Goal: Information Seeking & Learning: Check status

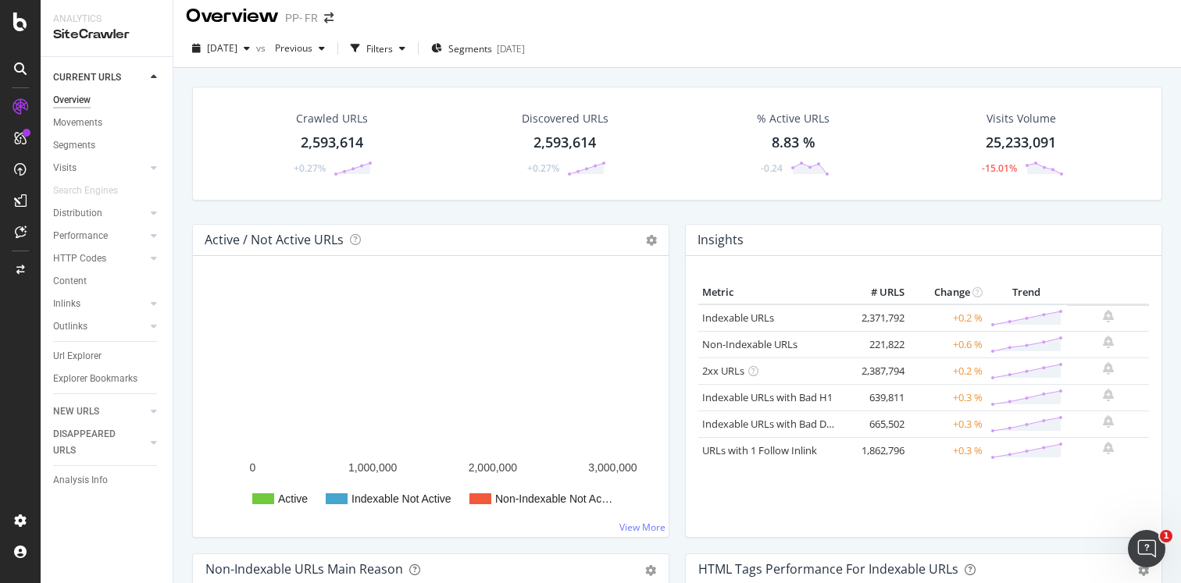
scroll to position [11, 0]
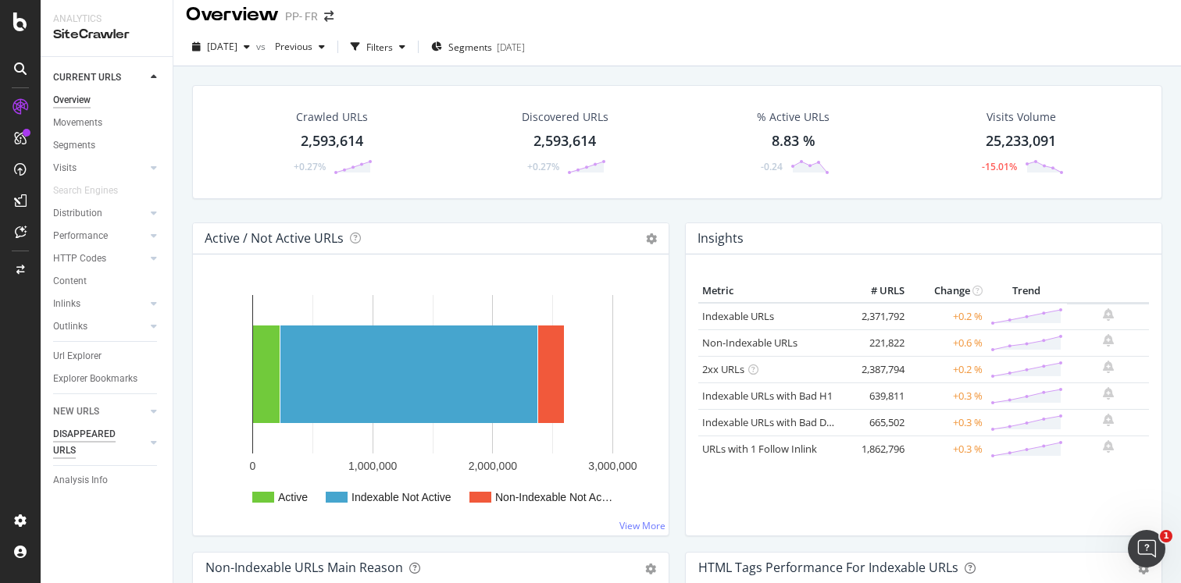
click at [87, 440] on div "DISAPPEARED URLS" at bounding box center [92, 442] width 79 height 33
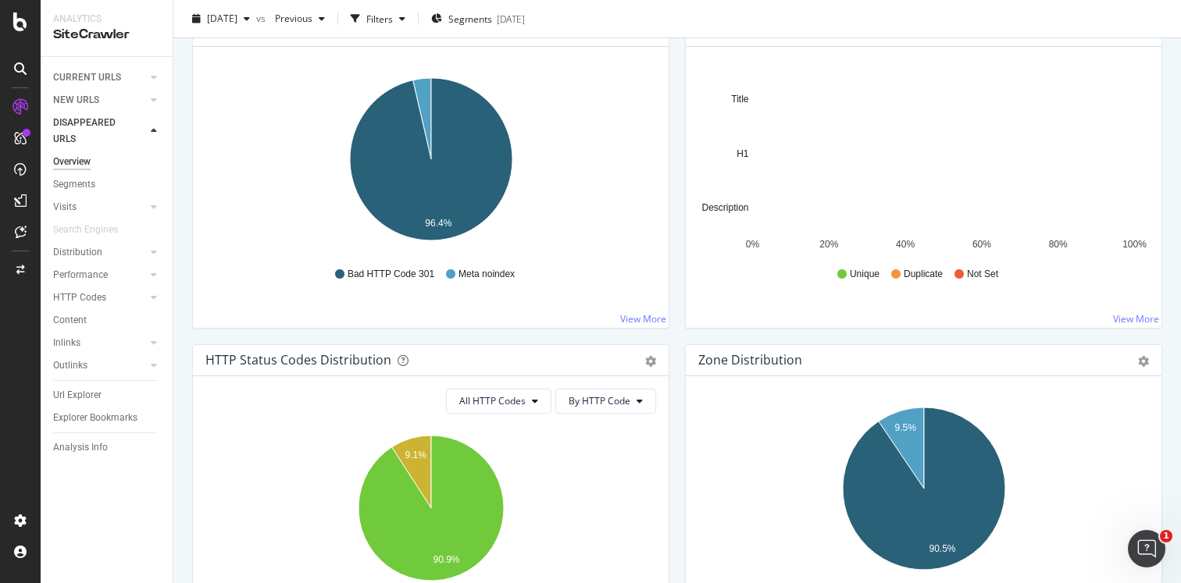
scroll to position [516, 0]
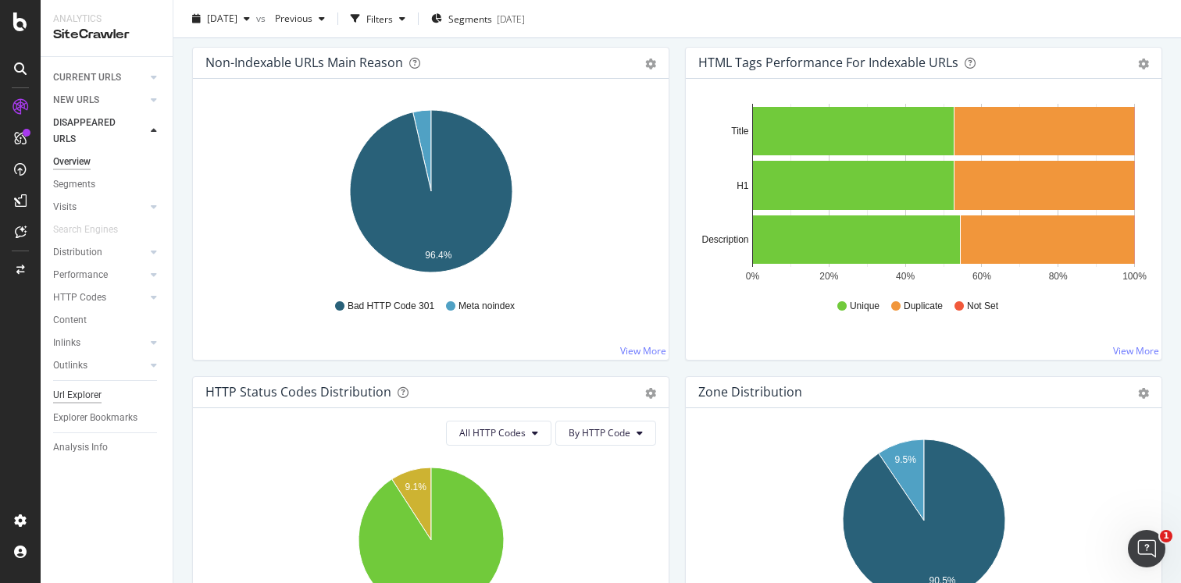
click at [89, 396] on div "Url Explorer" at bounding box center [77, 395] width 48 height 16
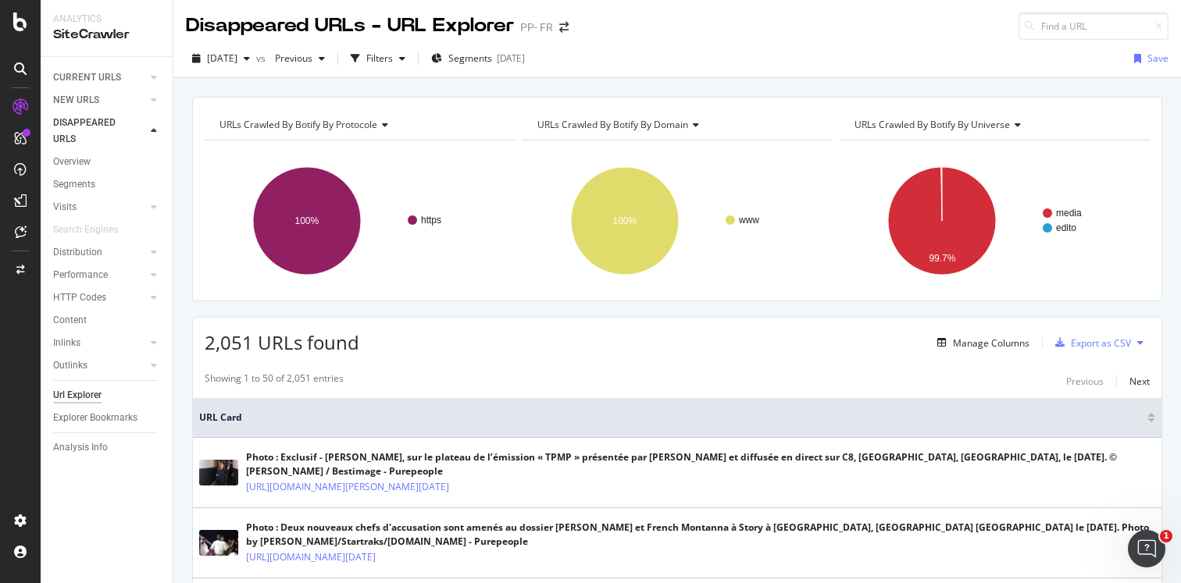
click at [658, 119] on span "URLs Crawled By Botify By domain" at bounding box center [612, 124] width 151 height 13
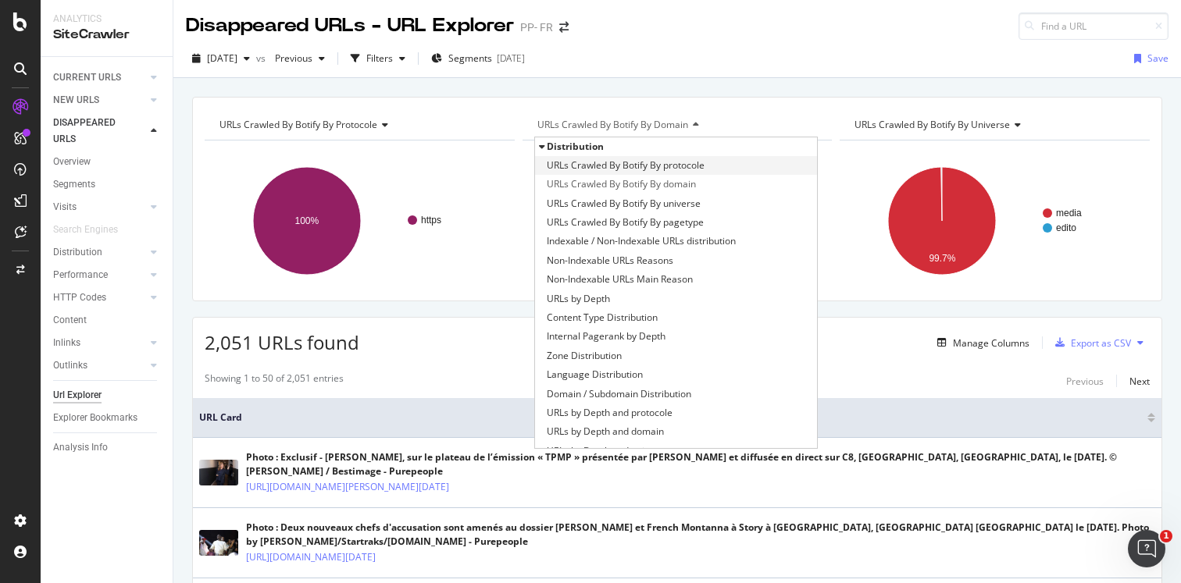
scroll to position [204, 0]
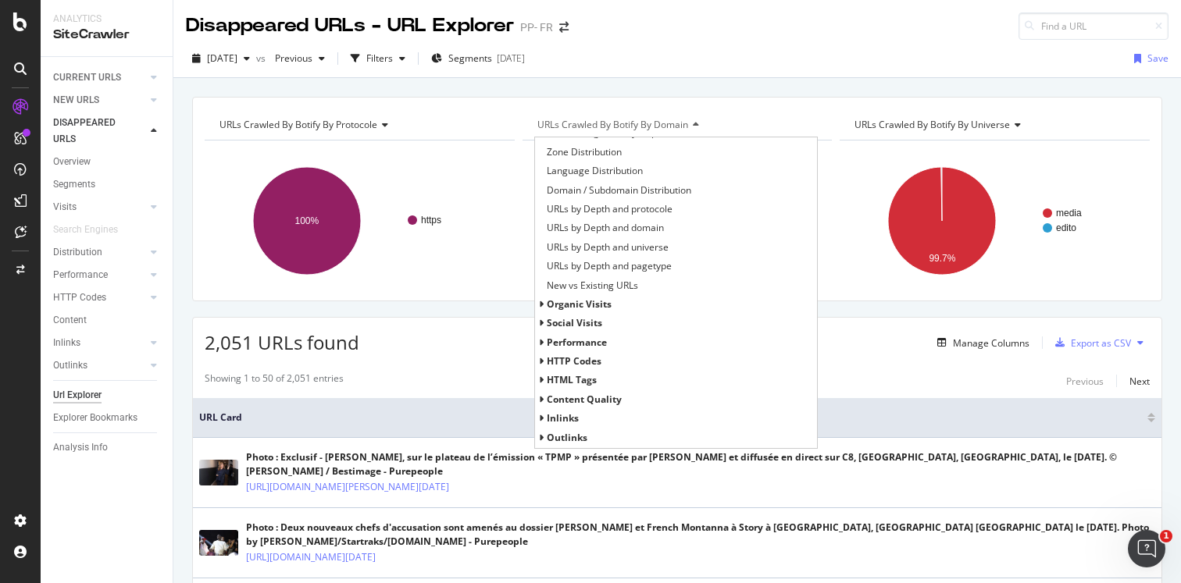
click at [566, 362] on span "HTTP Codes" at bounding box center [574, 361] width 55 height 13
click at [584, 379] on span "HTTP Status Codes Distribution" at bounding box center [615, 380] width 136 height 16
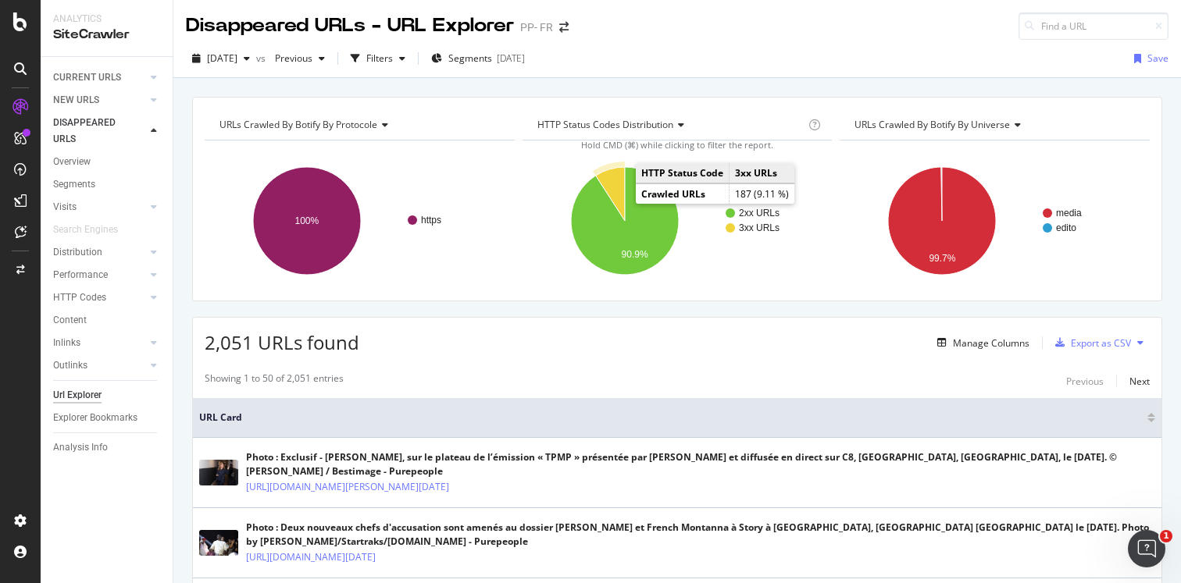
click at [611, 190] on icon "A chart." at bounding box center [609, 194] width 29 height 54
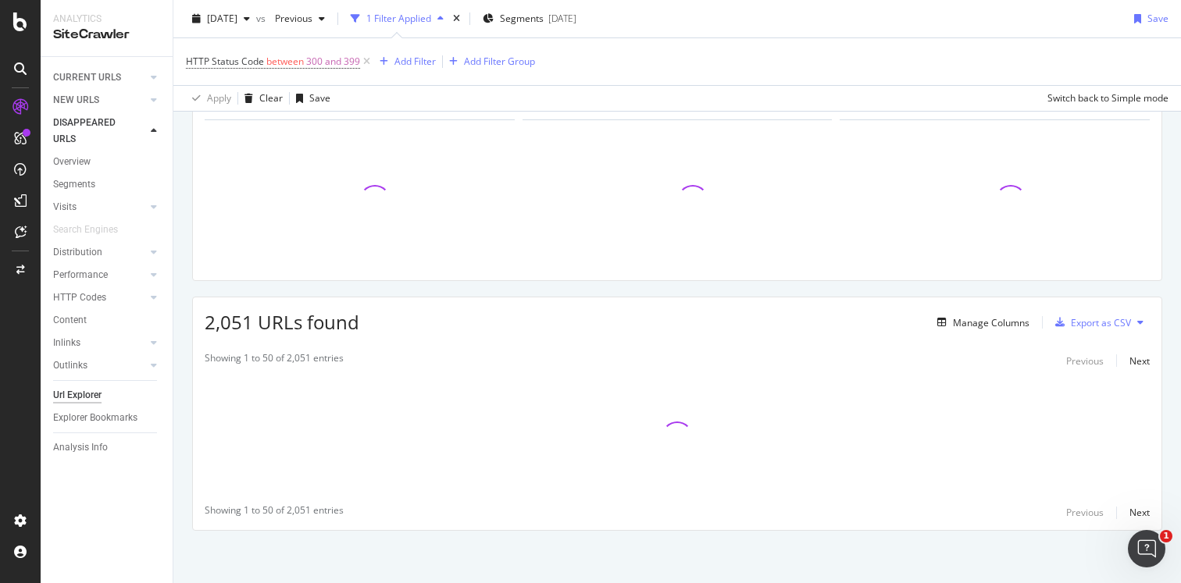
scroll to position [96, 0]
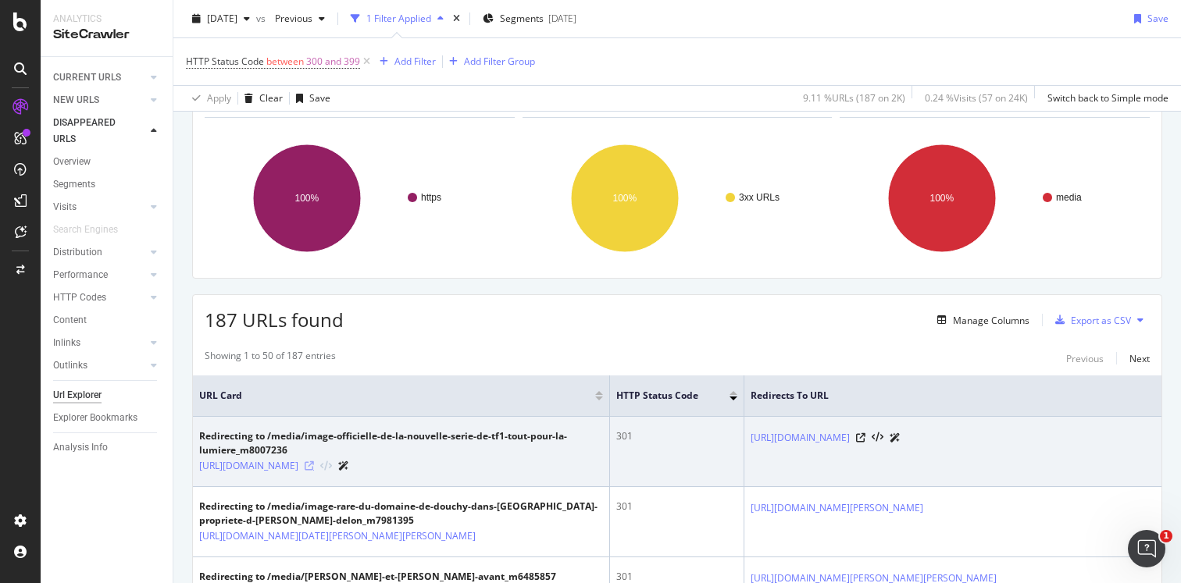
click at [314, 471] on icon at bounding box center [309, 466] width 9 height 9
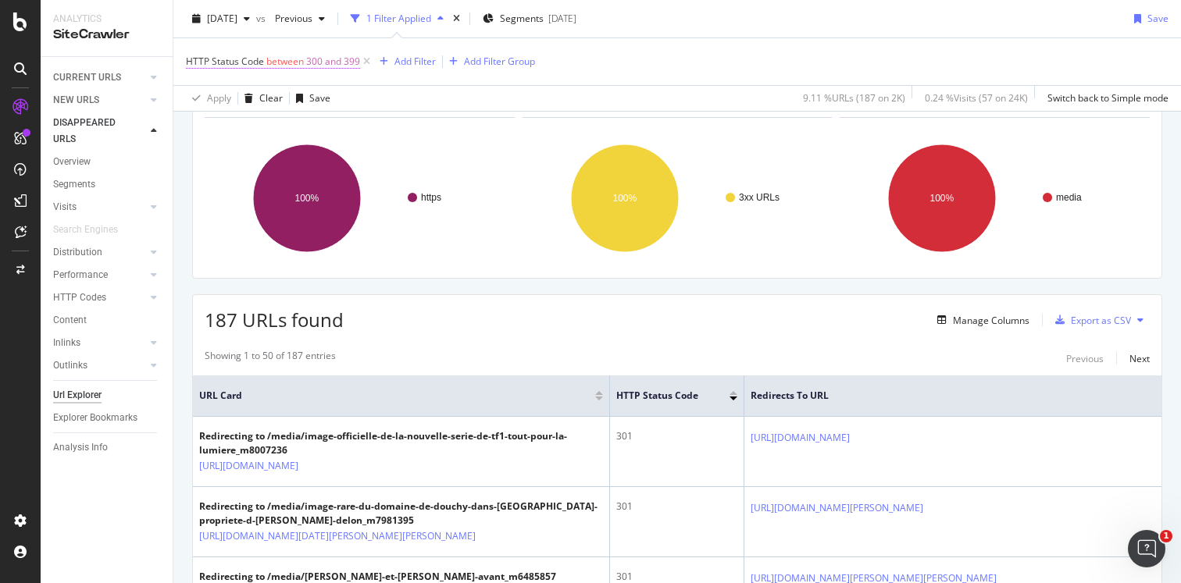
click at [301, 67] on span "between" at bounding box center [284, 61] width 37 height 13
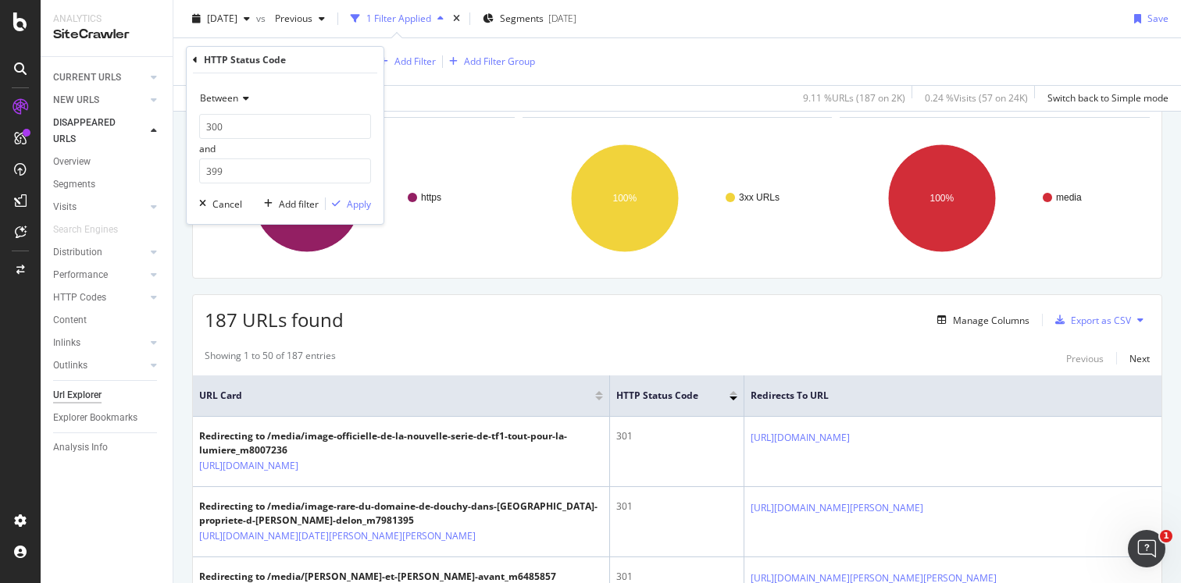
click at [250, 99] on div "Between" at bounding box center [285, 98] width 172 height 25
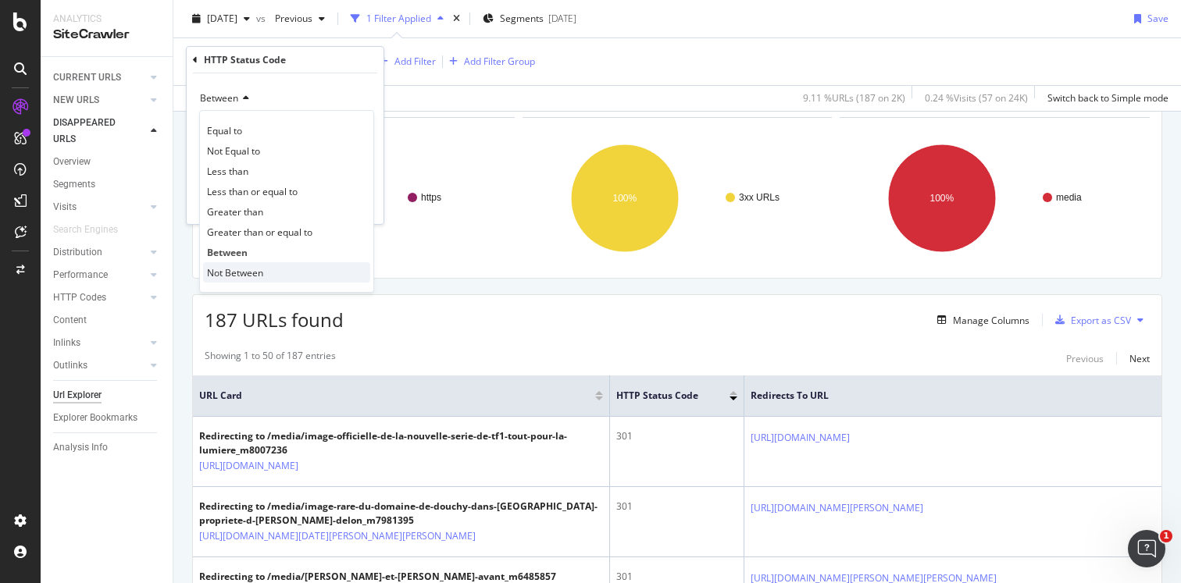
click at [244, 269] on span "Not Between" at bounding box center [235, 272] width 56 height 13
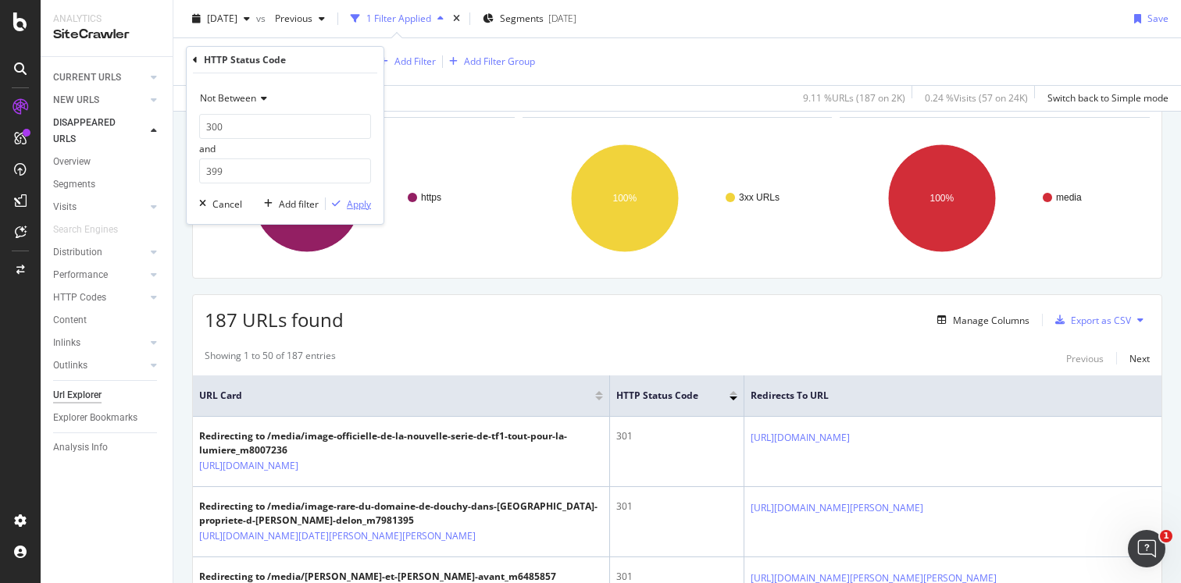
click at [354, 204] on div "Apply" at bounding box center [359, 204] width 24 height 13
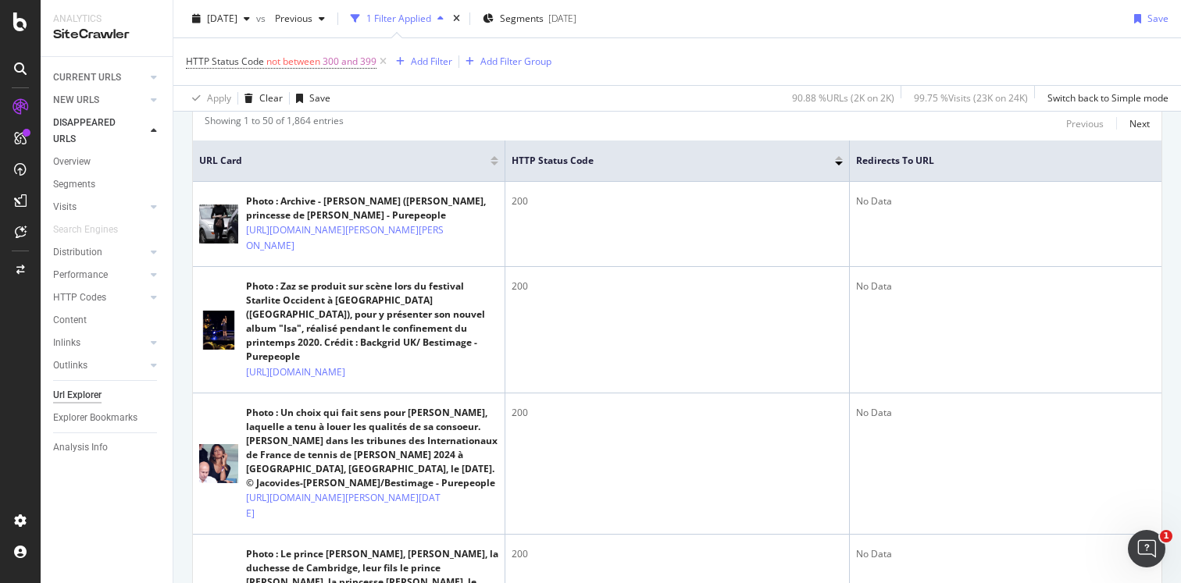
scroll to position [332, 0]
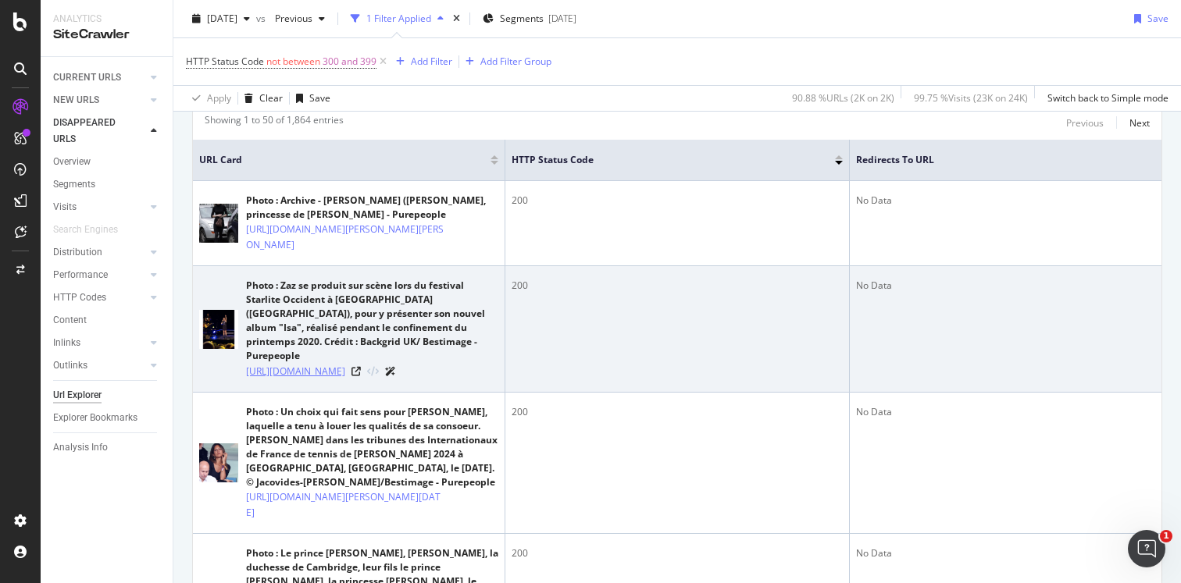
click at [345, 374] on link "[URL][DOMAIN_NAME]" at bounding box center [295, 372] width 99 height 16
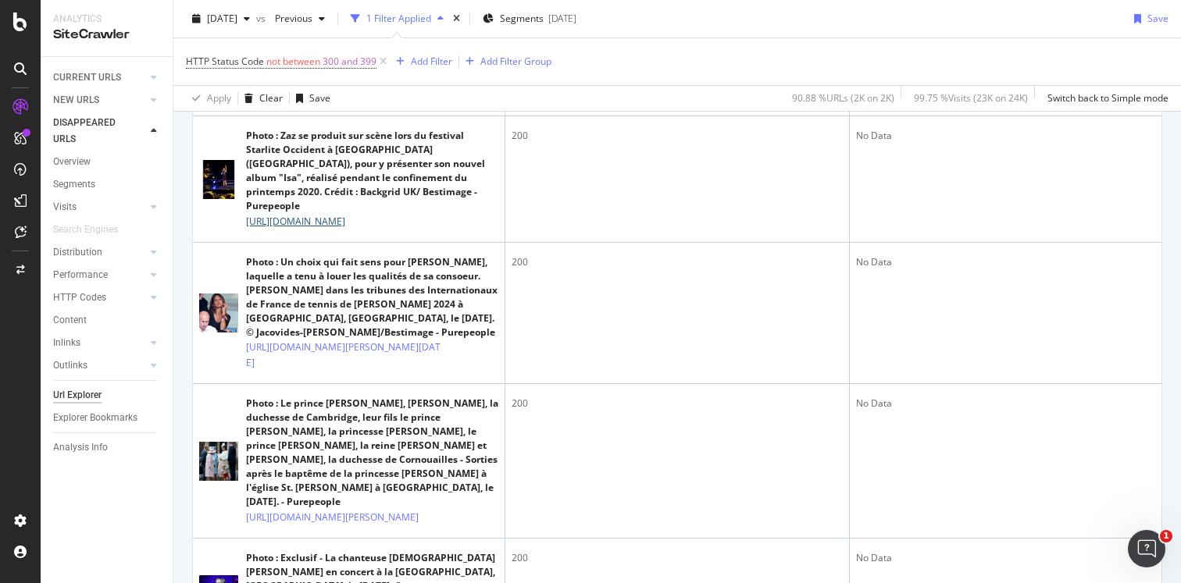
scroll to position [0, 0]
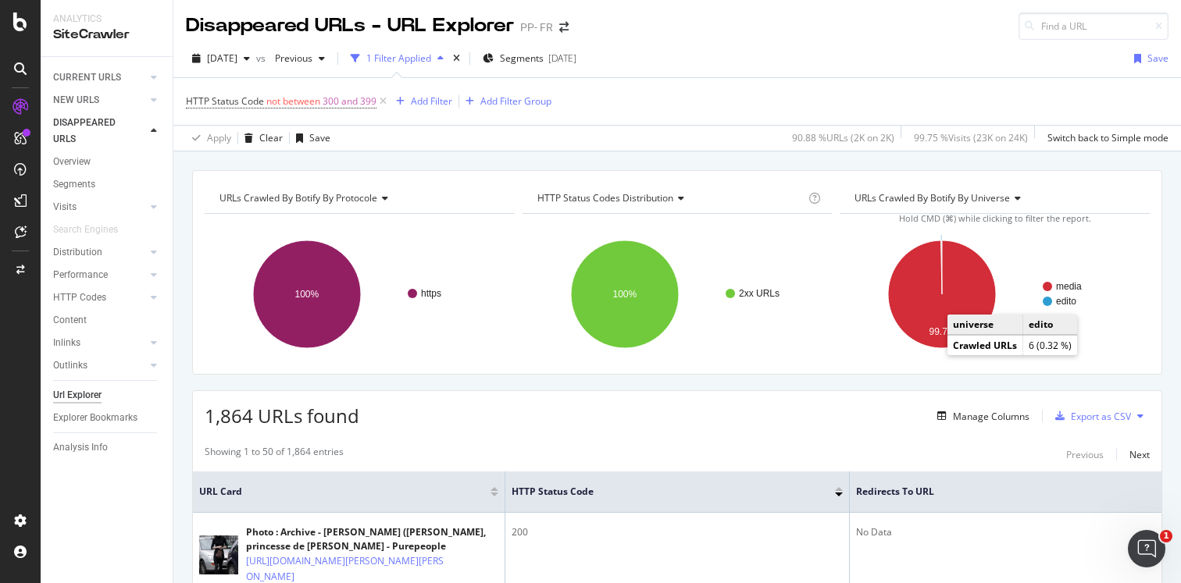
click at [1064, 299] on text "edito" at bounding box center [1066, 301] width 20 height 11
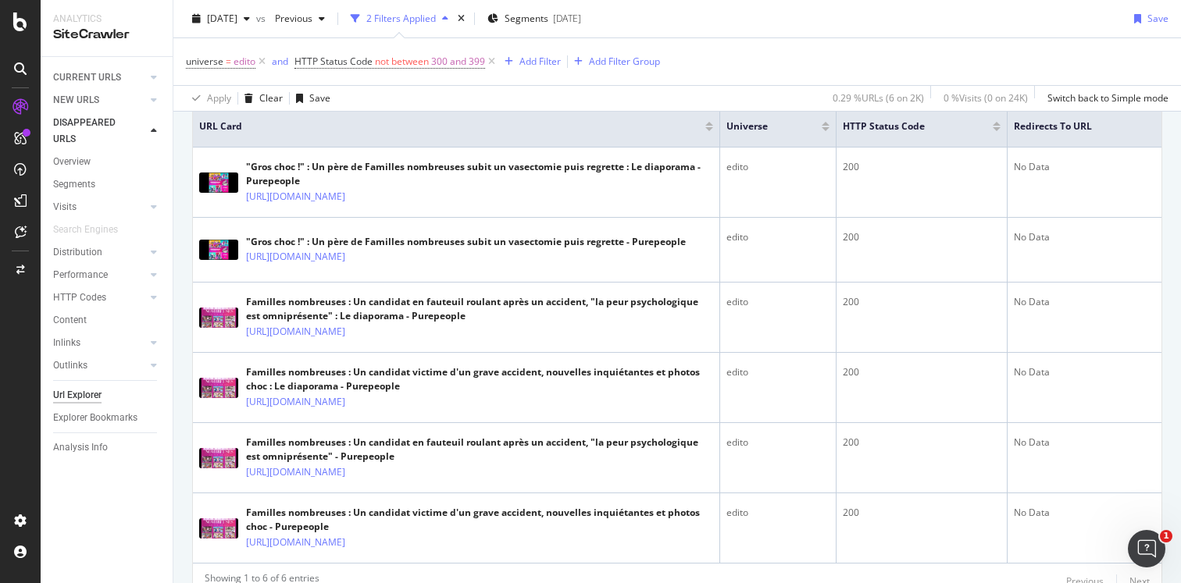
scroll to position [370, 0]
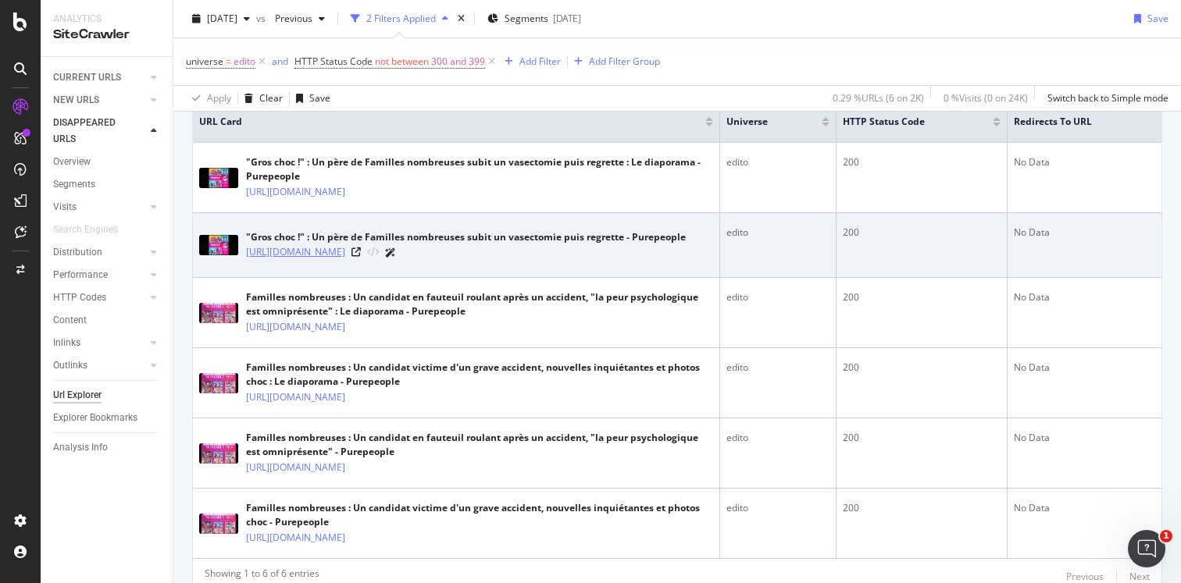
click at [345, 260] on link "https://www.purepeople.com/article/-gros-choc-un-pere-de-familles-nombreuses-su…" at bounding box center [295, 252] width 99 height 16
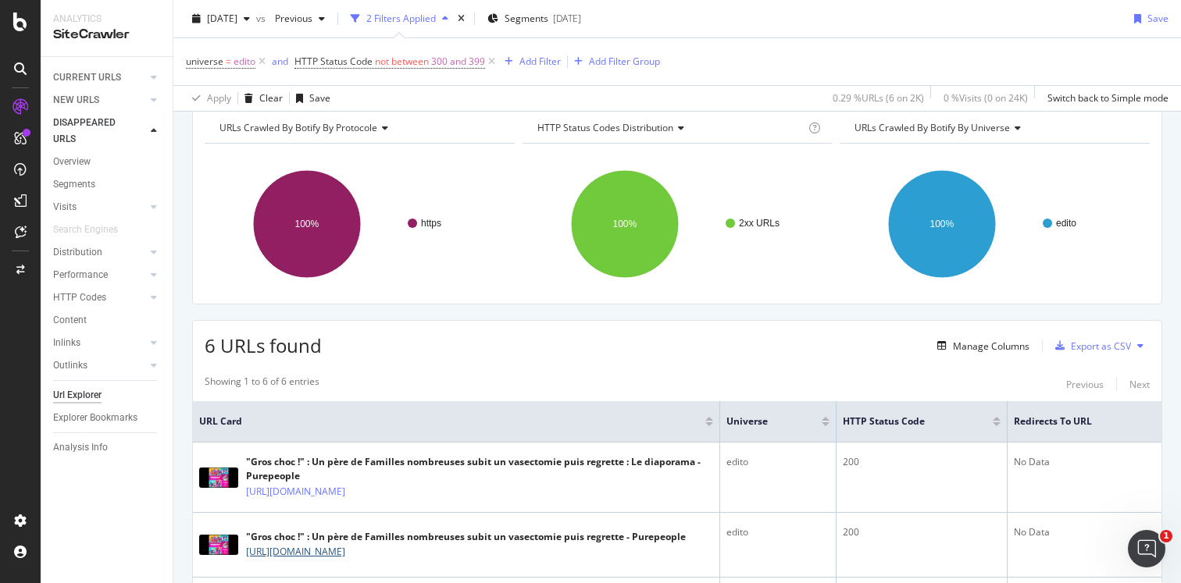
scroll to position [0, 0]
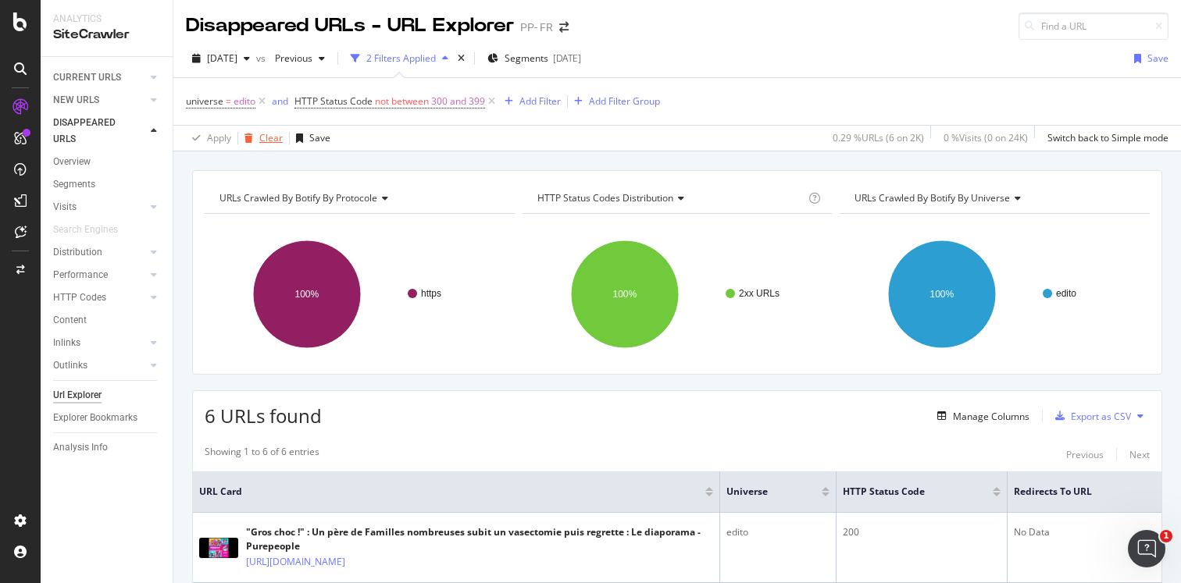
click at [270, 141] on div "Clear" at bounding box center [270, 137] width 23 height 13
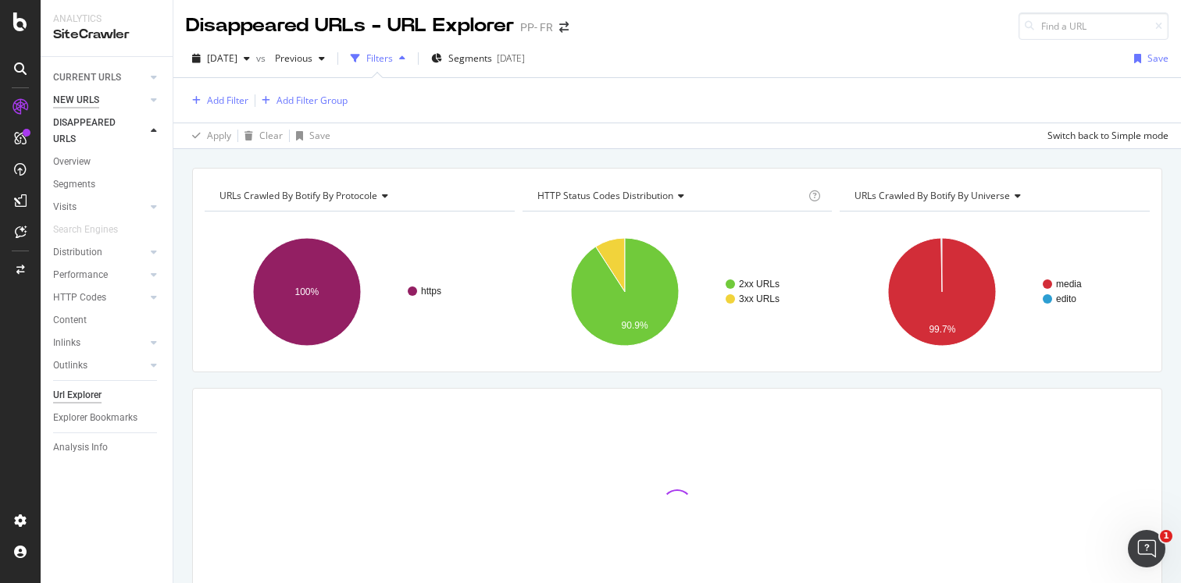
click at [73, 104] on div "NEW URLS" at bounding box center [76, 100] width 46 height 16
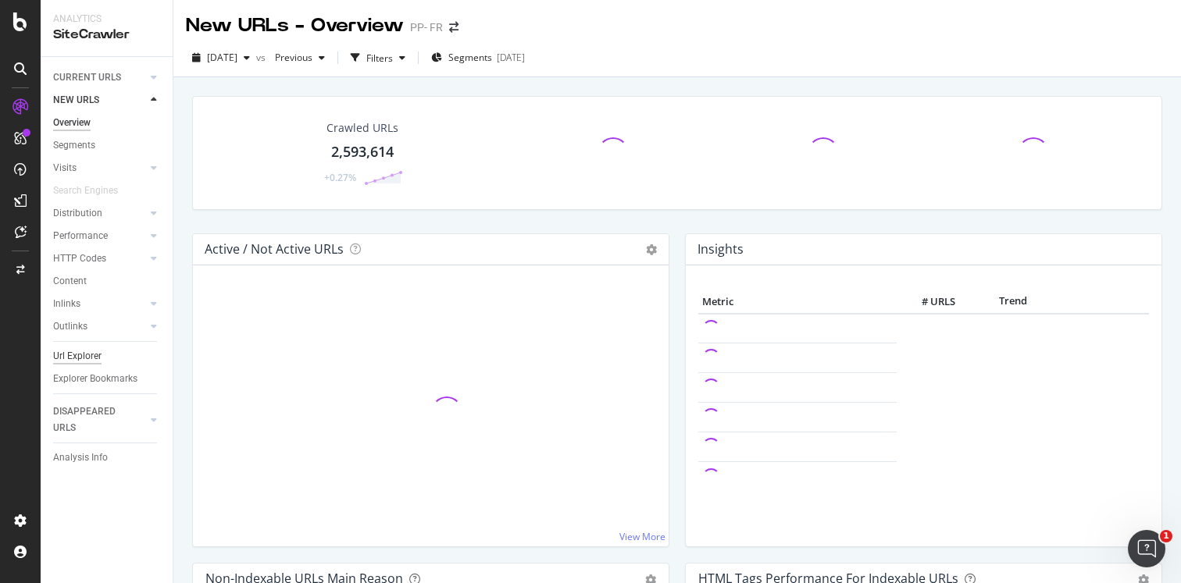
click at [79, 355] on div "Url Explorer" at bounding box center [77, 356] width 48 height 16
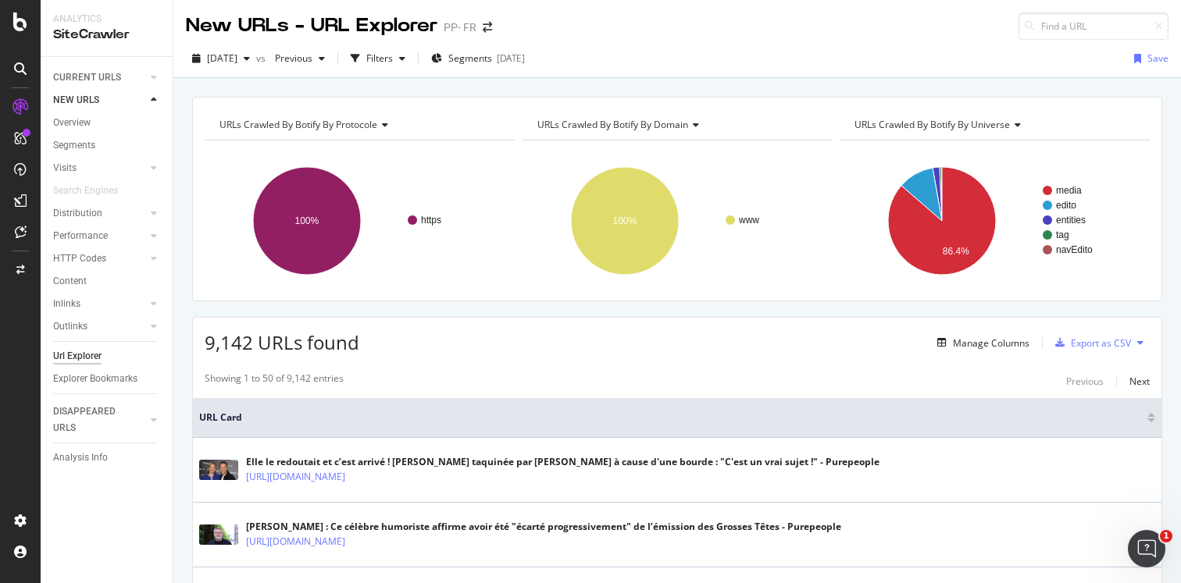
click at [688, 129] on div "URLs Crawled By Botify By domain" at bounding box center [676, 124] width 284 height 25
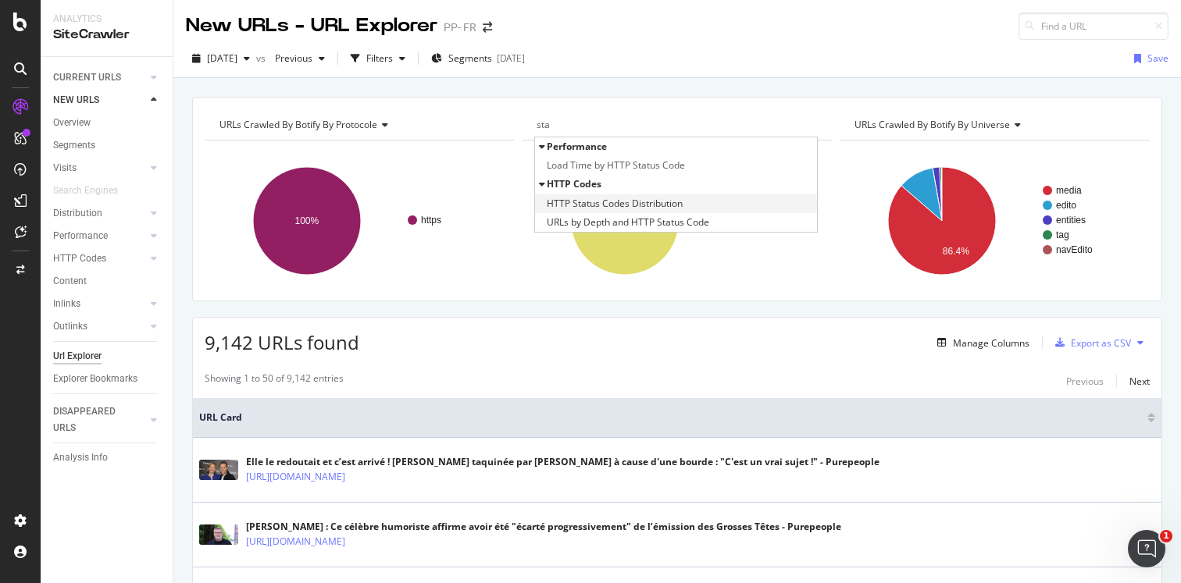
type input "sta"
click at [641, 209] on span "HTTP Status Codes Distribution" at bounding box center [615, 204] width 136 height 16
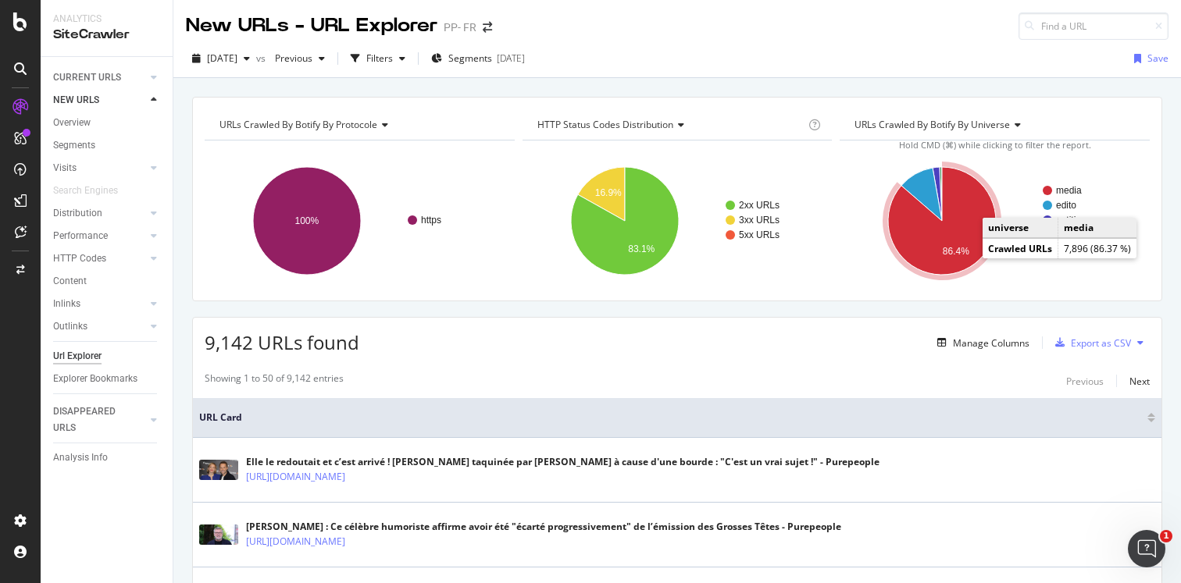
click at [926, 244] on icon "A chart." at bounding box center [942, 221] width 108 height 108
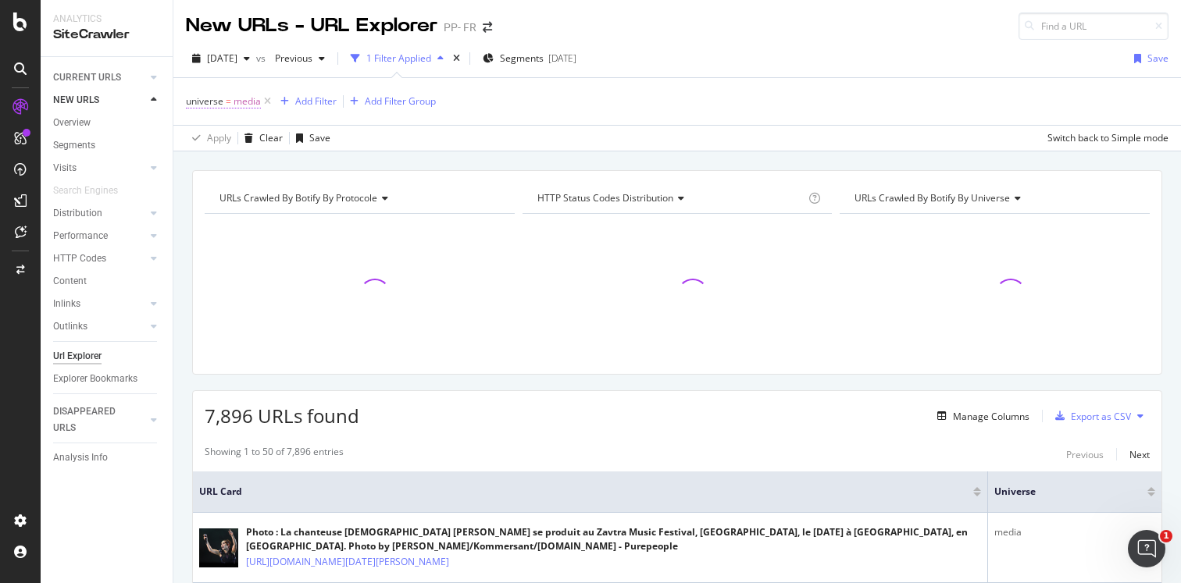
click at [223, 105] on span "universe = media" at bounding box center [223, 101] width 75 height 14
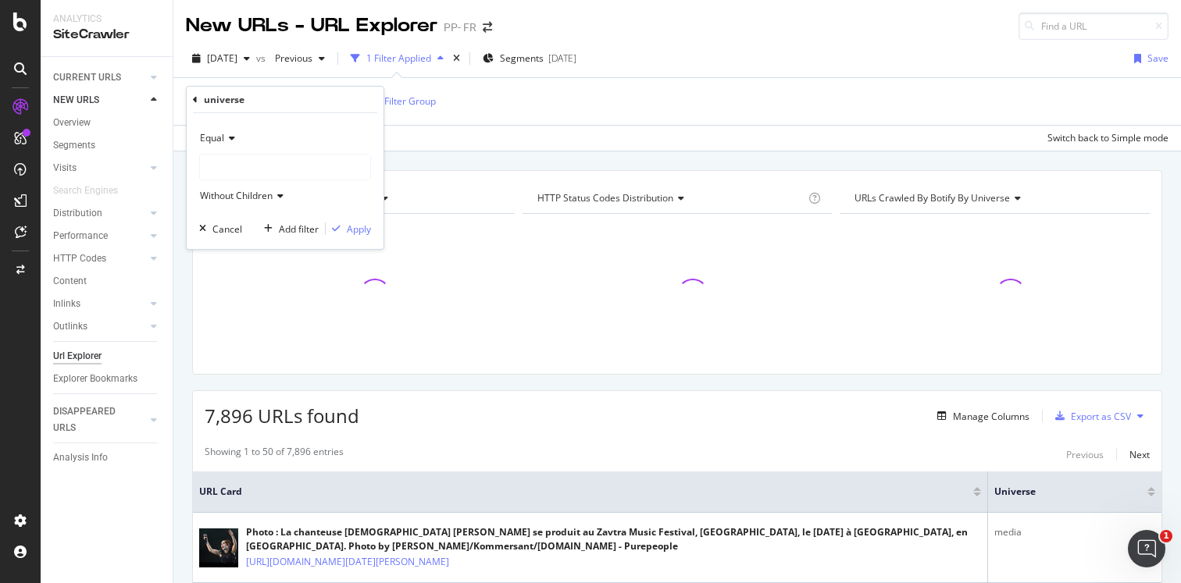
click at [232, 137] on icon at bounding box center [229, 138] width 11 height 9
click at [244, 182] on div "Not Equal" at bounding box center [286, 190] width 167 height 20
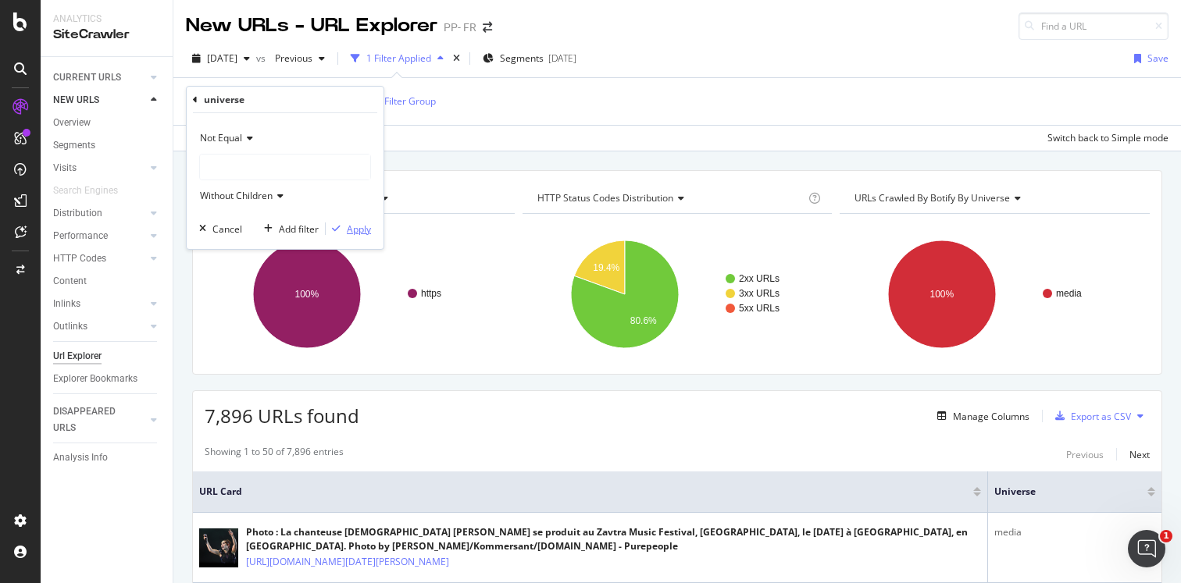
click at [353, 227] on div "Apply" at bounding box center [359, 229] width 24 height 13
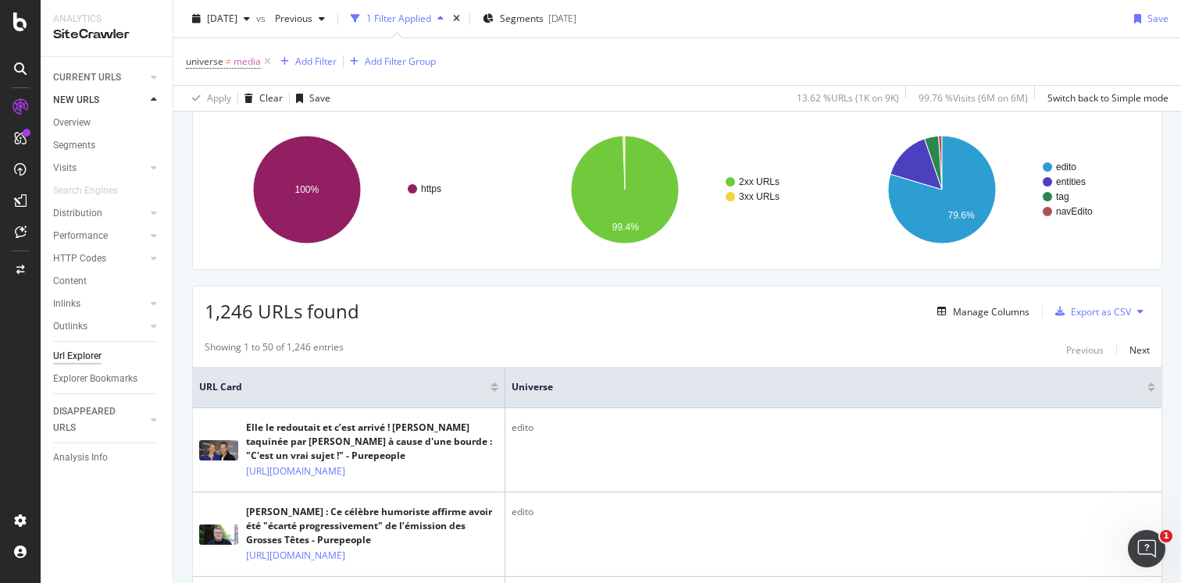
scroll to position [109, 0]
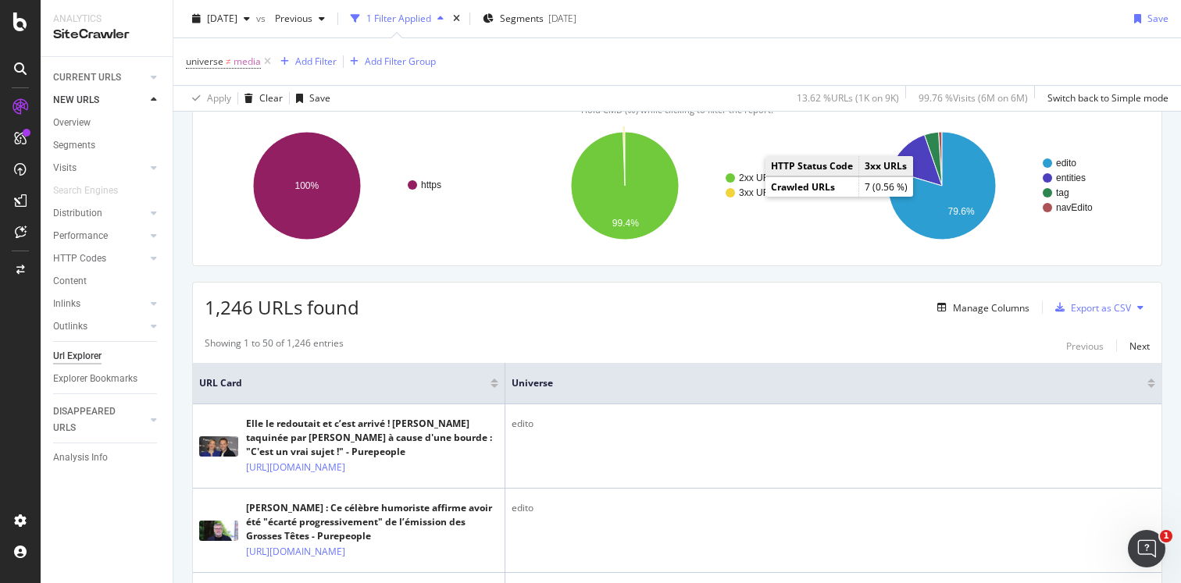
click at [751, 194] on text "3xx URLs" at bounding box center [759, 192] width 41 height 11
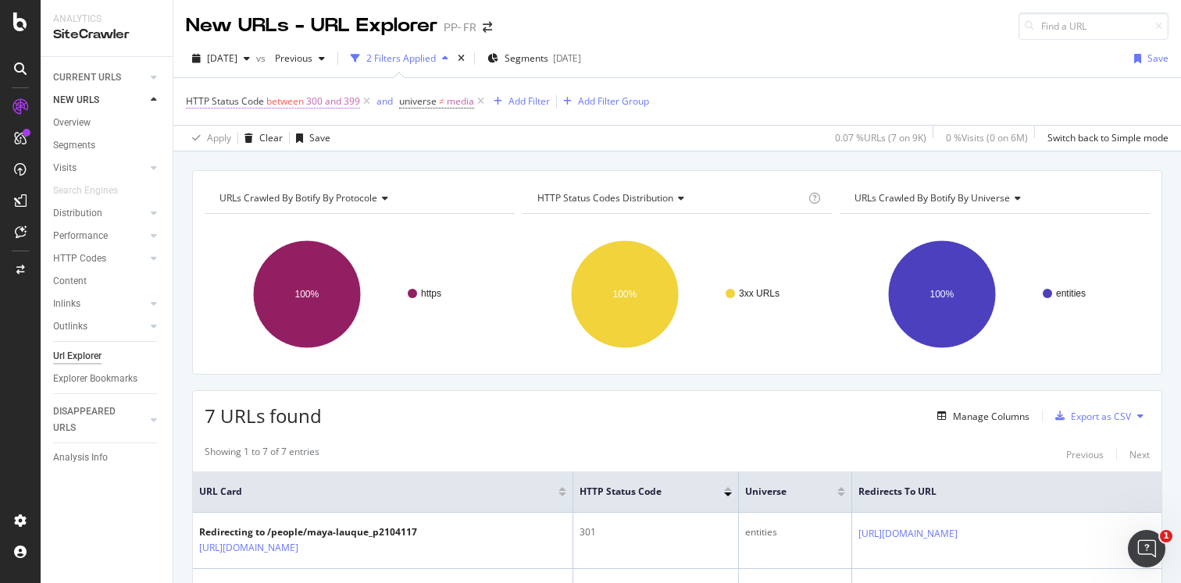
click at [259, 98] on span "HTTP Status Code" at bounding box center [225, 100] width 78 height 13
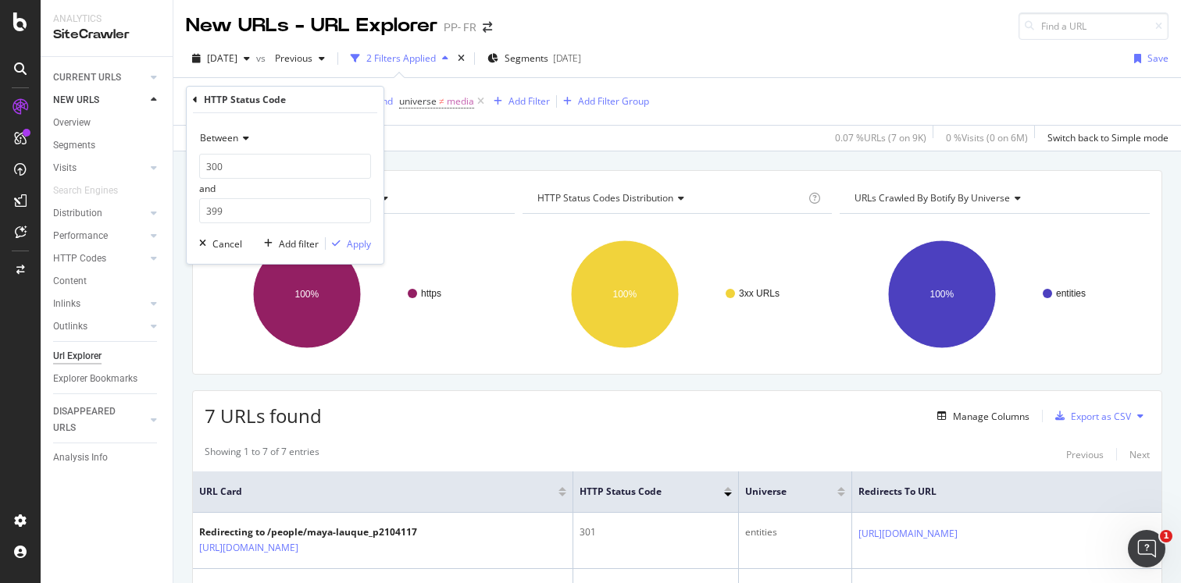
click at [246, 141] on icon at bounding box center [243, 138] width 11 height 9
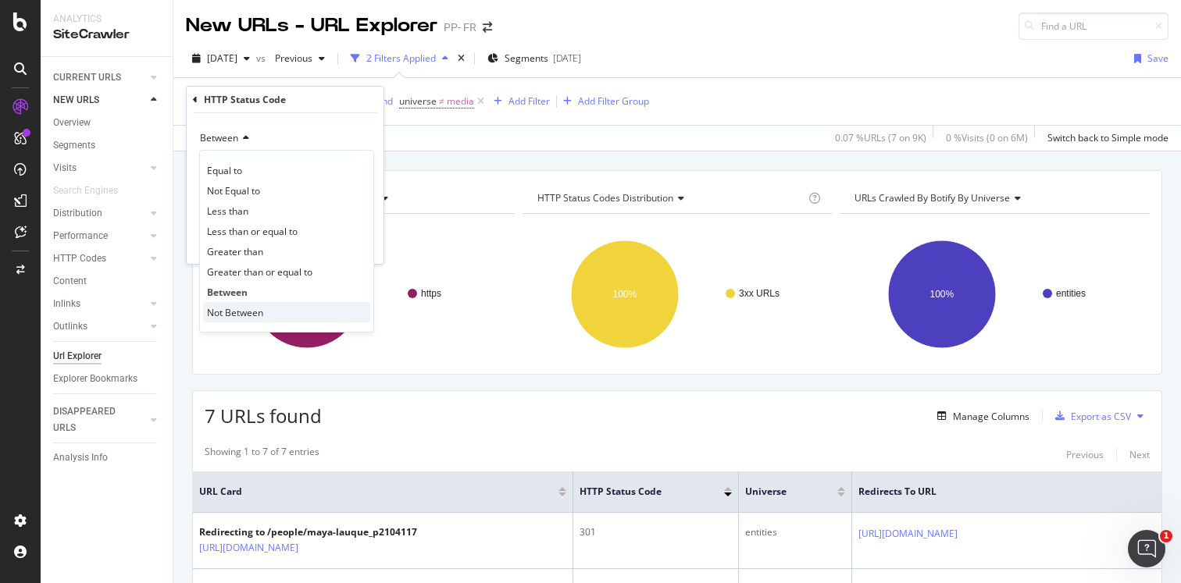
click at [256, 316] on span "Not Between" at bounding box center [235, 312] width 56 height 13
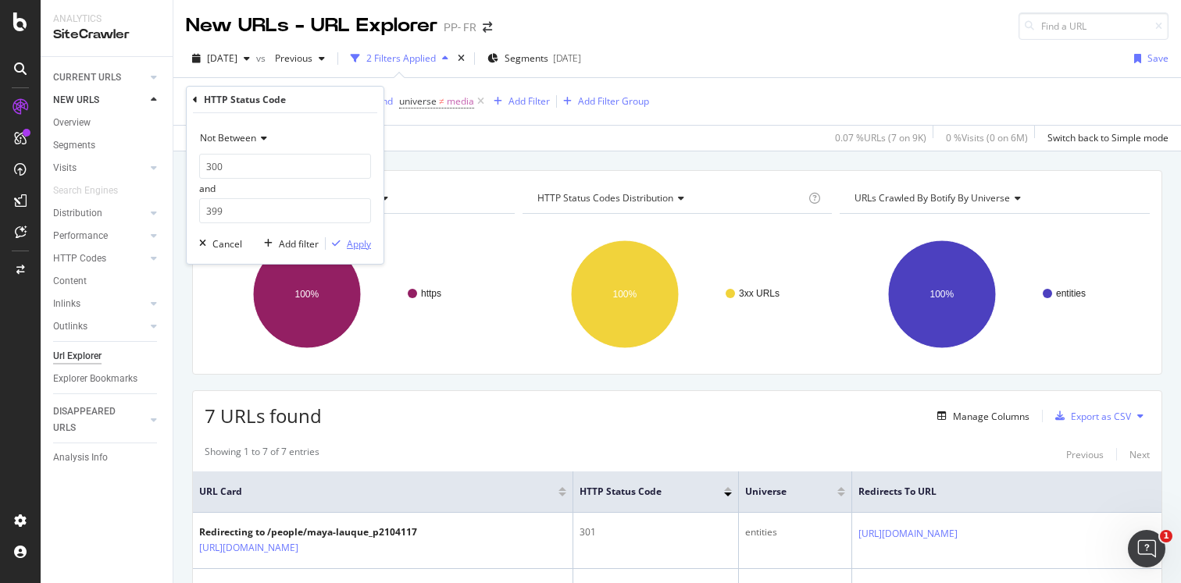
click at [357, 248] on div "Apply" at bounding box center [359, 243] width 24 height 13
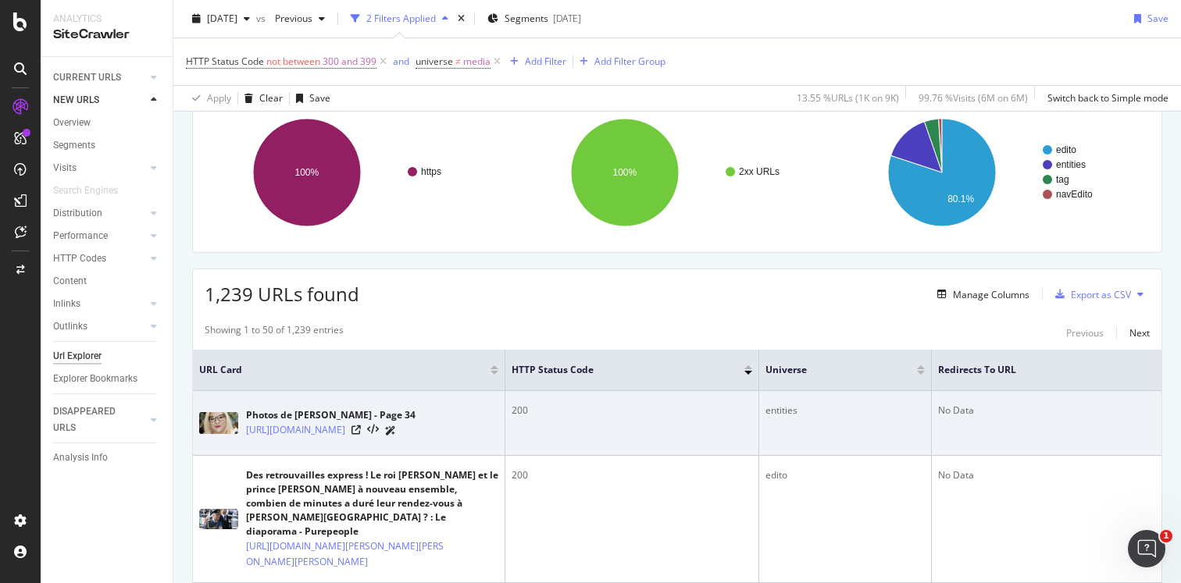
scroll to position [106, 0]
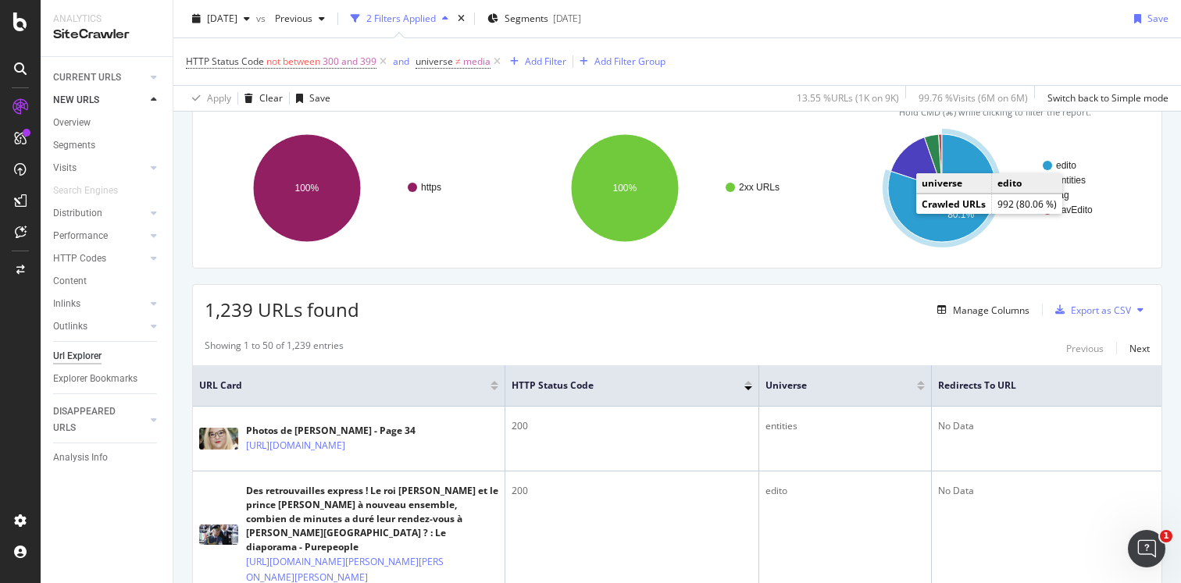
click at [908, 212] on icon "A chart." at bounding box center [942, 188] width 108 height 108
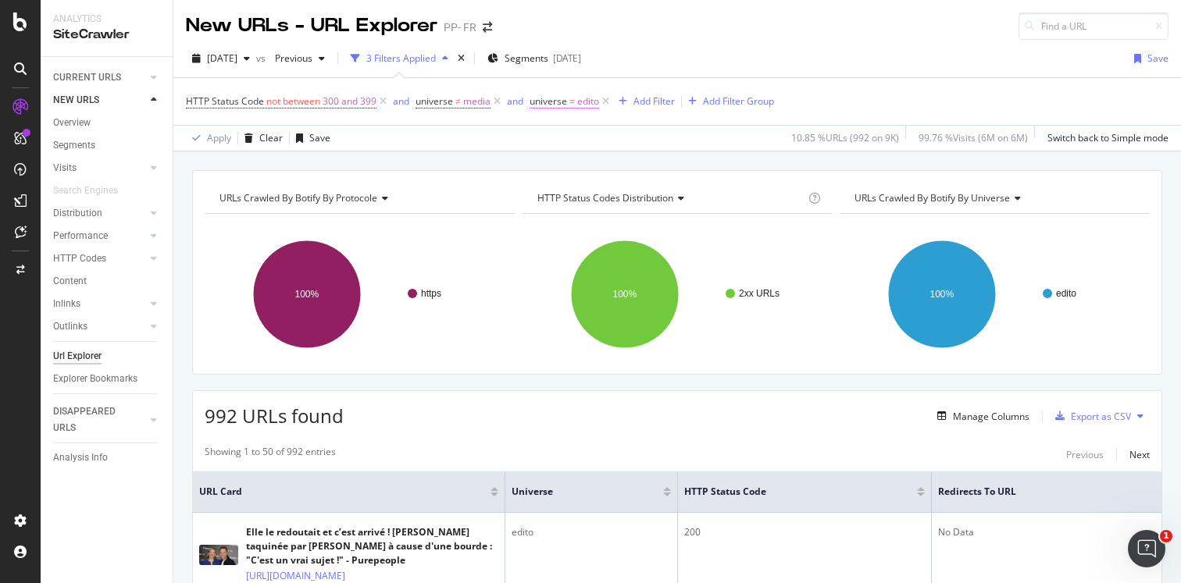
click at [550, 102] on span "universe" at bounding box center [547, 100] width 37 height 13
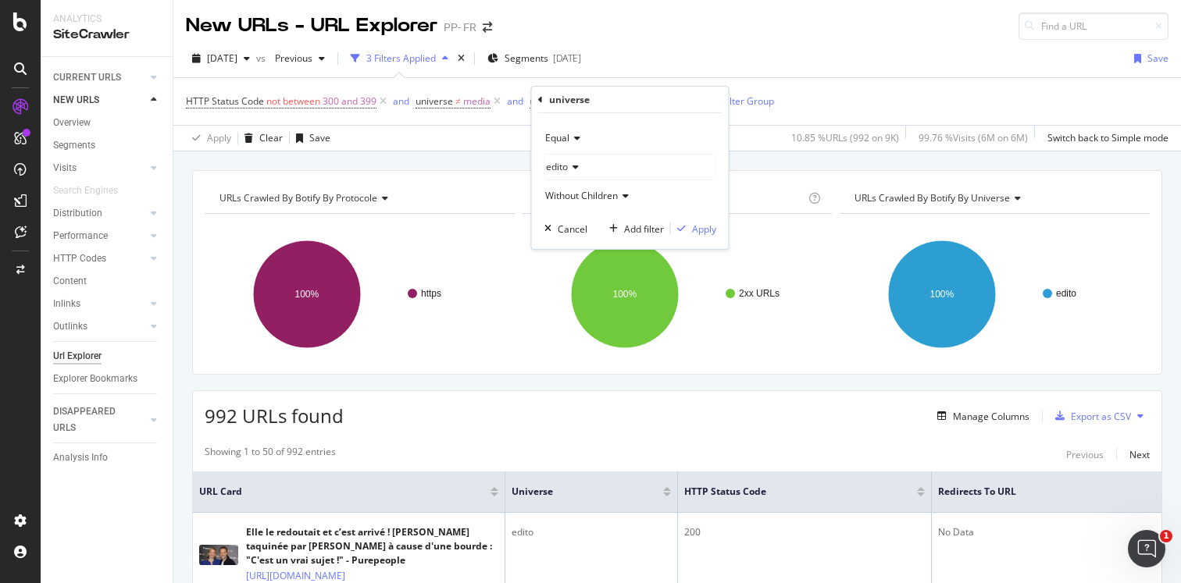
click at [559, 130] on div "Equal" at bounding box center [630, 138] width 172 height 25
click at [574, 188] on span "Not Equal" at bounding box center [573, 190] width 42 height 13
click at [692, 228] on div "Apply" at bounding box center [704, 229] width 24 height 13
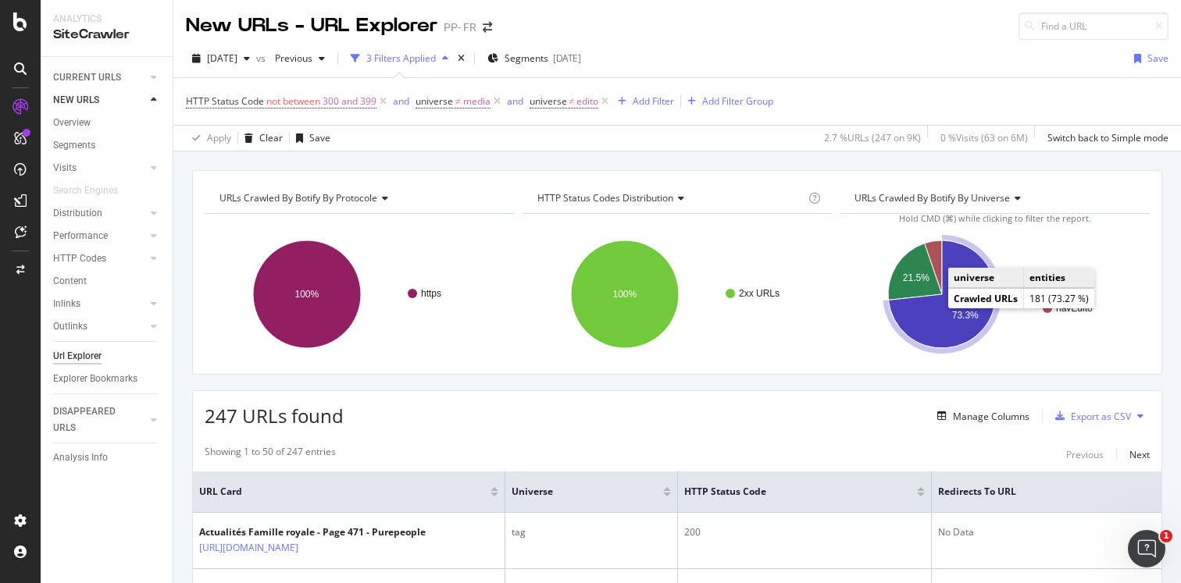
click at [925, 318] on icon "A chart." at bounding box center [943, 295] width 108 height 108
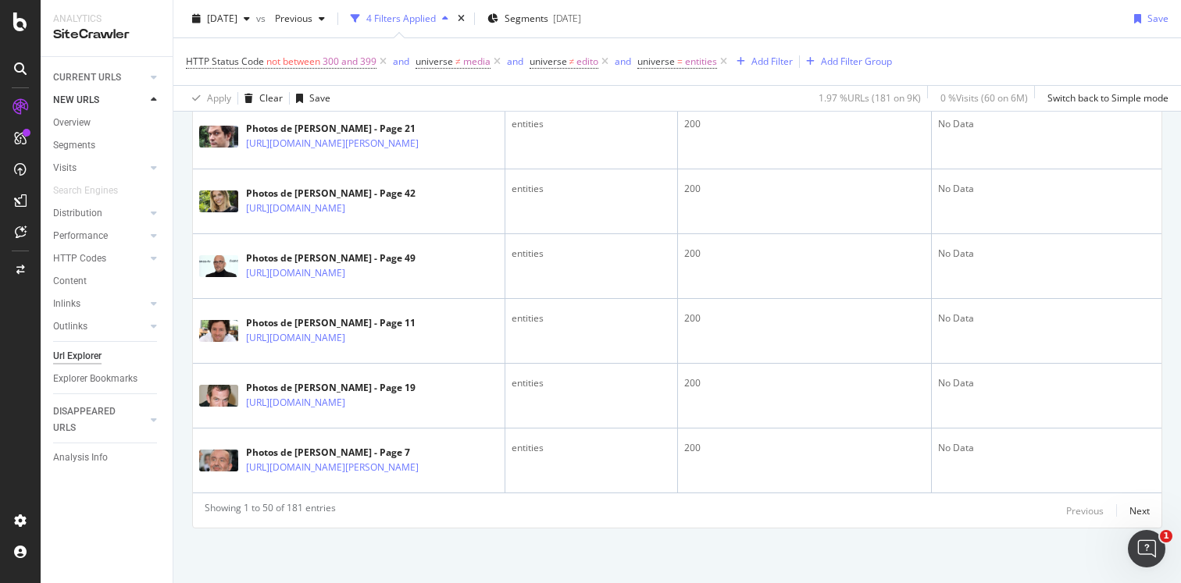
scroll to position [3571, 0]
click at [1130, 518] on div "Next" at bounding box center [1139, 510] width 20 height 13
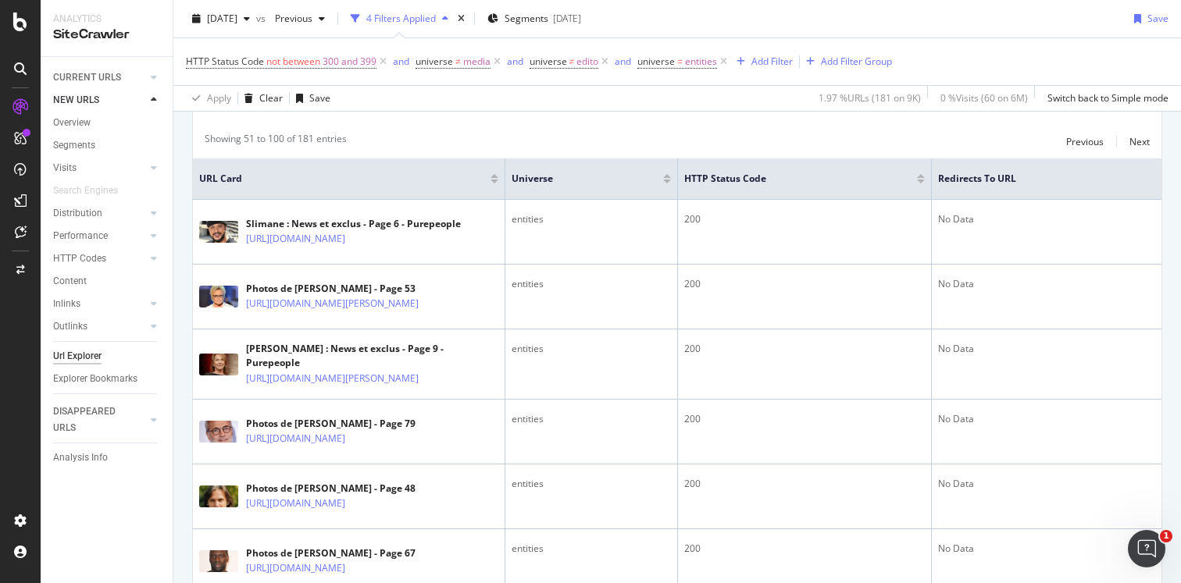
scroll to position [305, 0]
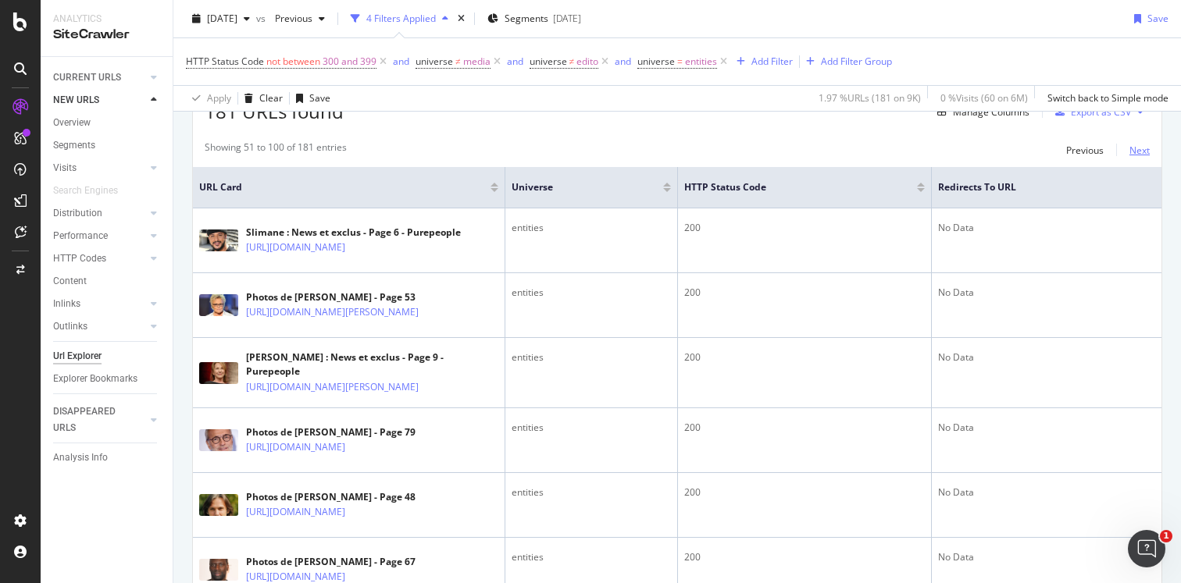
click at [1140, 153] on div "Next" at bounding box center [1139, 150] width 20 height 13
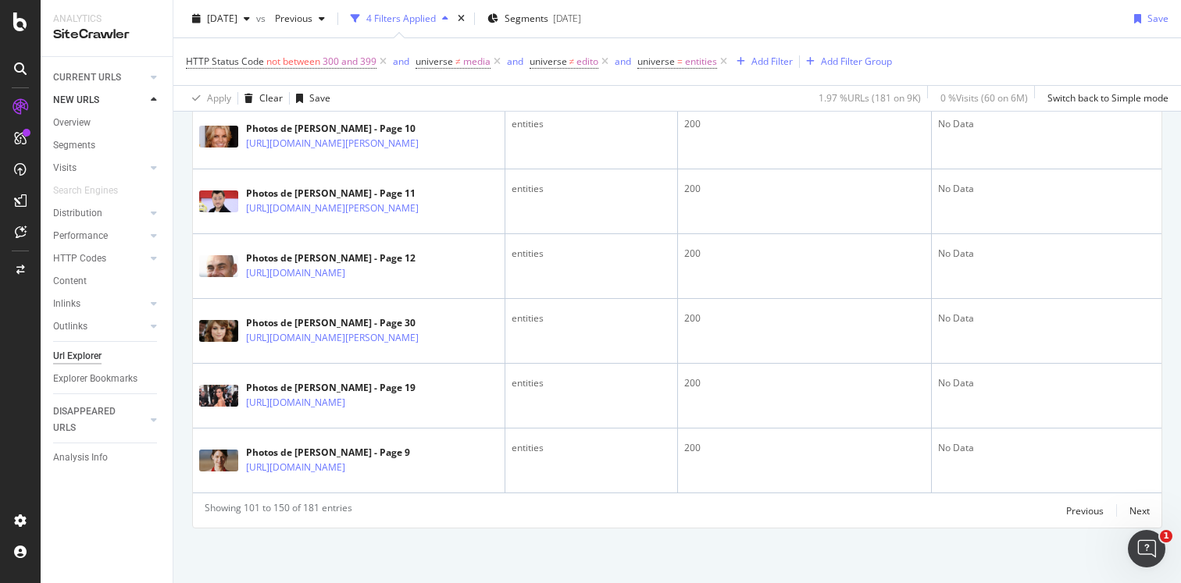
scroll to position [3588, 0]
click at [1147, 511] on div "Next" at bounding box center [1139, 510] width 20 height 13
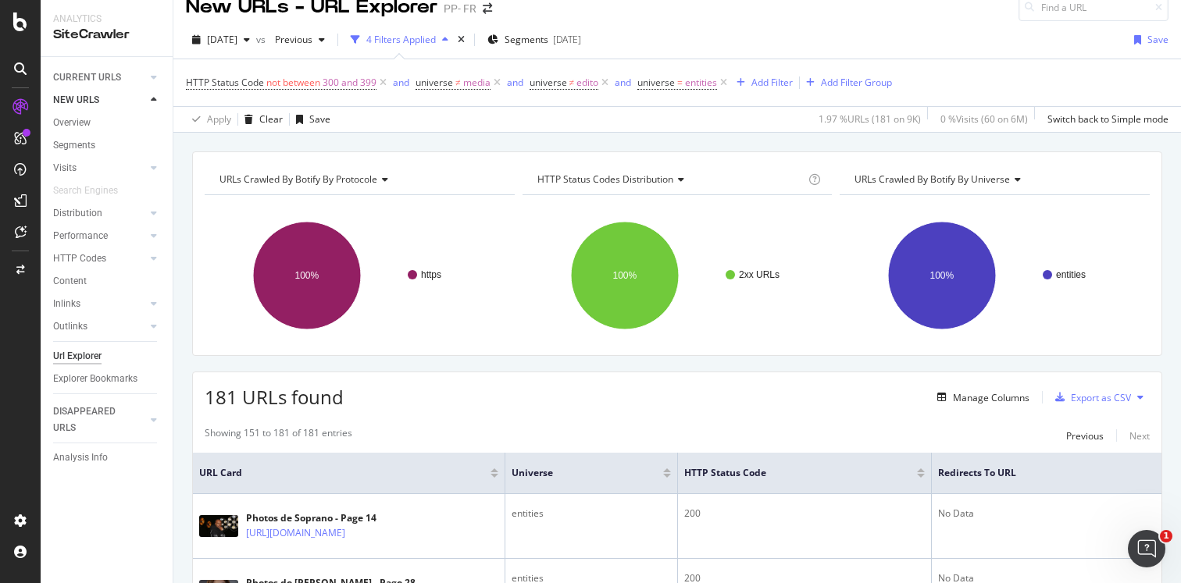
scroll to position [0, 0]
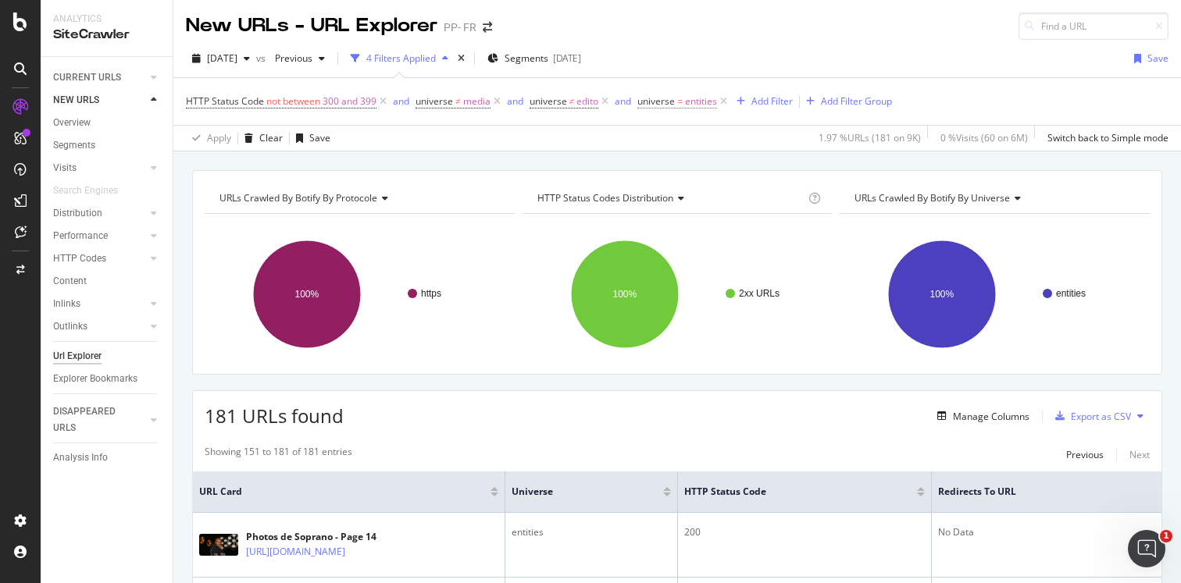
click at [668, 100] on span "universe" at bounding box center [655, 100] width 37 height 13
click at [681, 141] on icon at bounding box center [684, 138] width 11 height 9
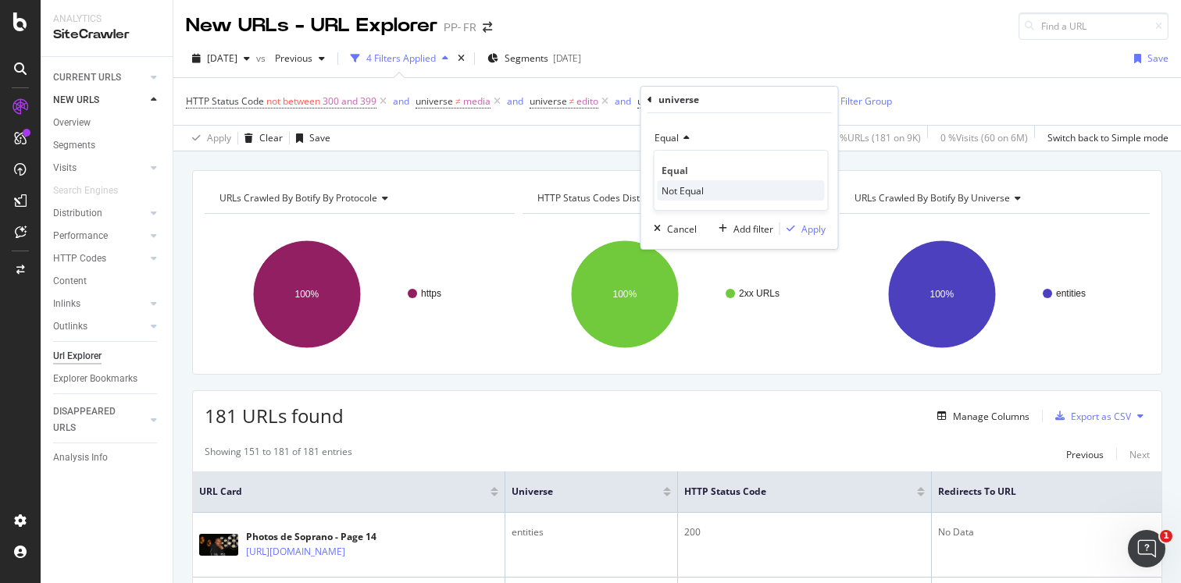
click at [697, 190] on span "Not Equal" at bounding box center [682, 190] width 42 height 13
click at [816, 227] on div "Apply" at bounding box center [813, 229] width 24 height 13
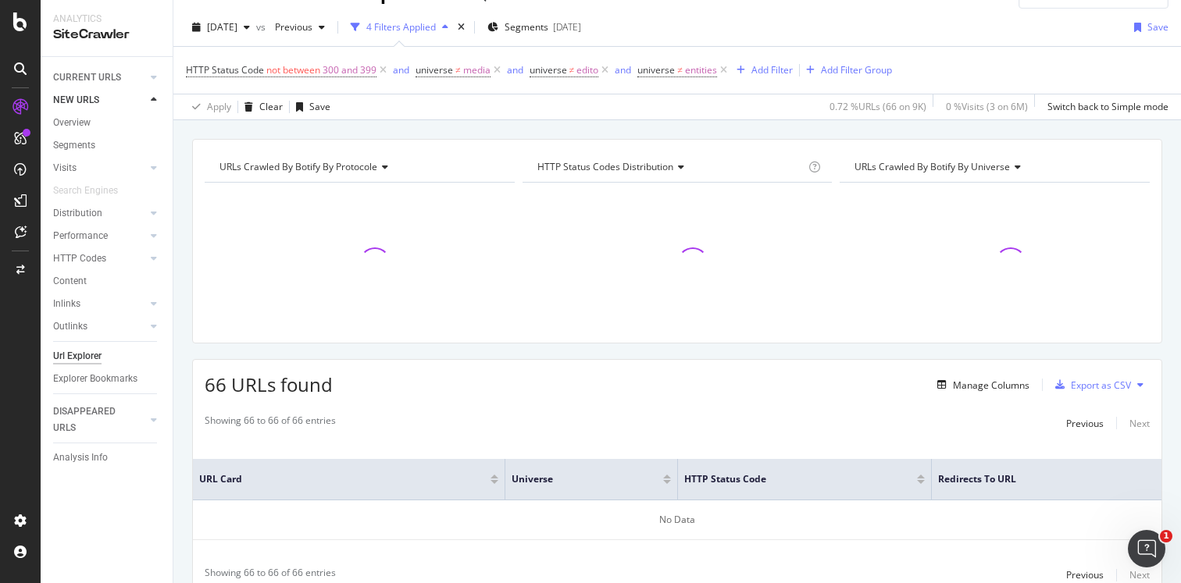
scroll to position [33, 0]
click at [1080, 420] on div "Previous" at bounding box center [1084, 421] width 37 height 13
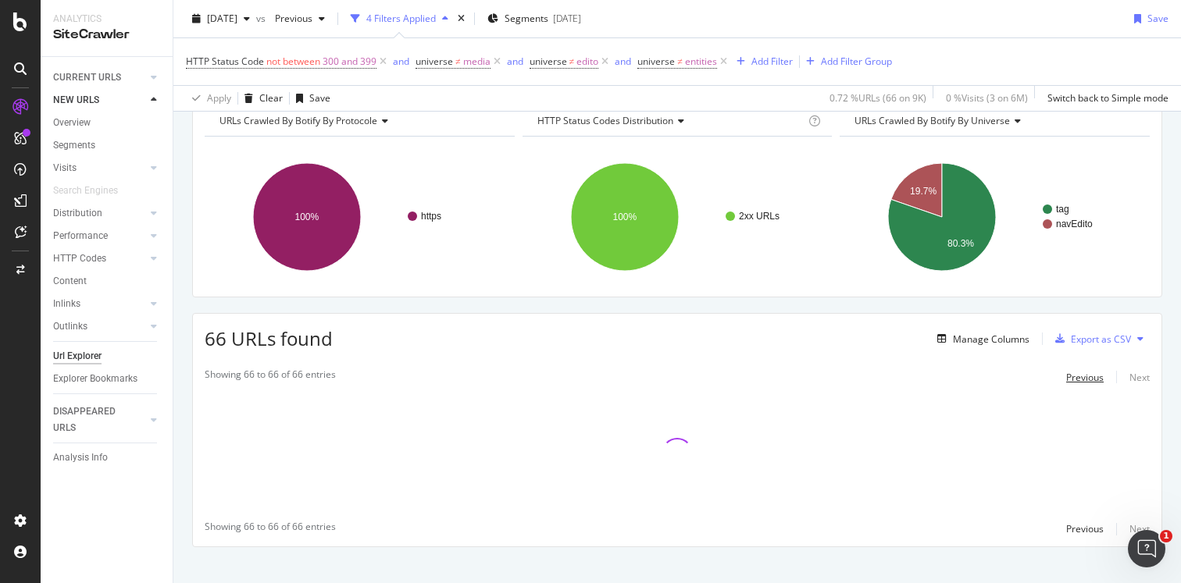
scroll to position [96, 0]
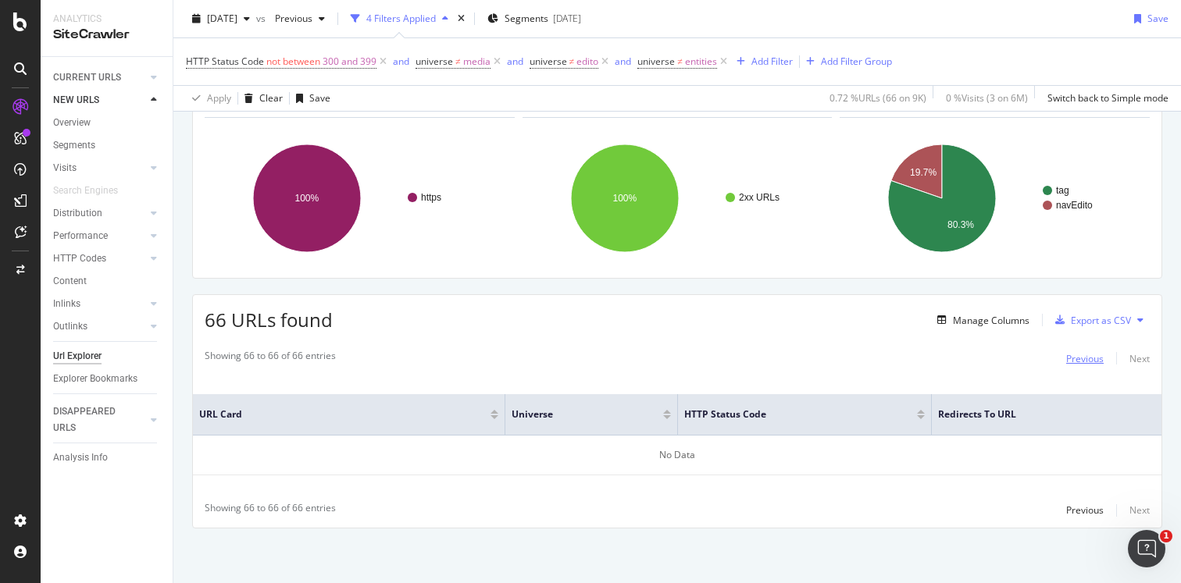
click at [1070, 362] on div "Previous" at bounding box center [1084, 358] width 37 height 13
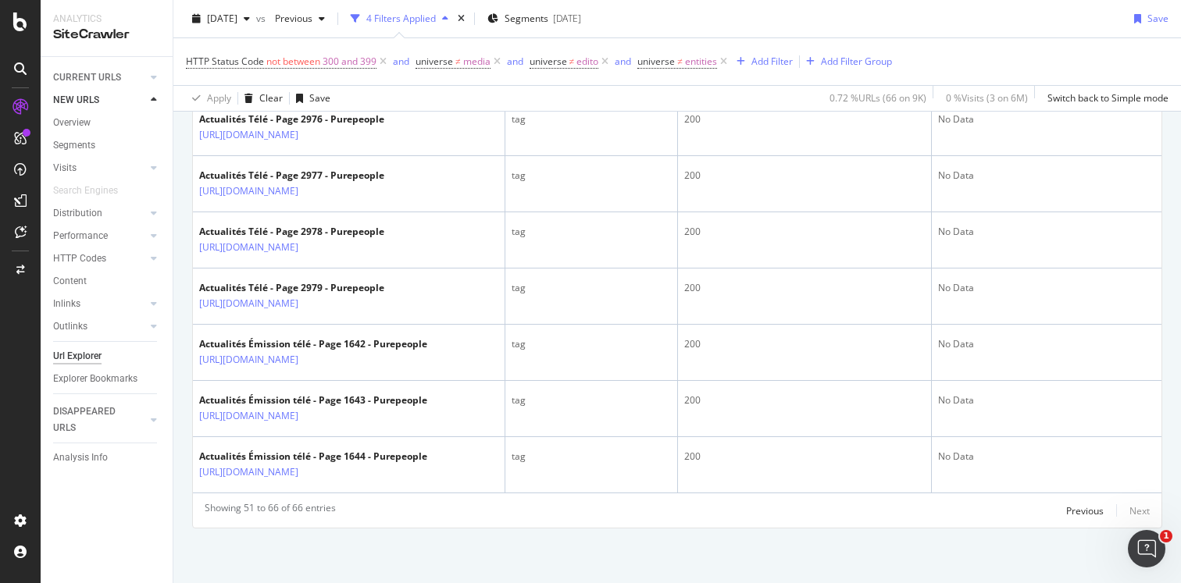
scroll to position [1157, 0]
click at [1078, 508] on div "Previous" at bounding box center [1084, 510] width 37 height 13
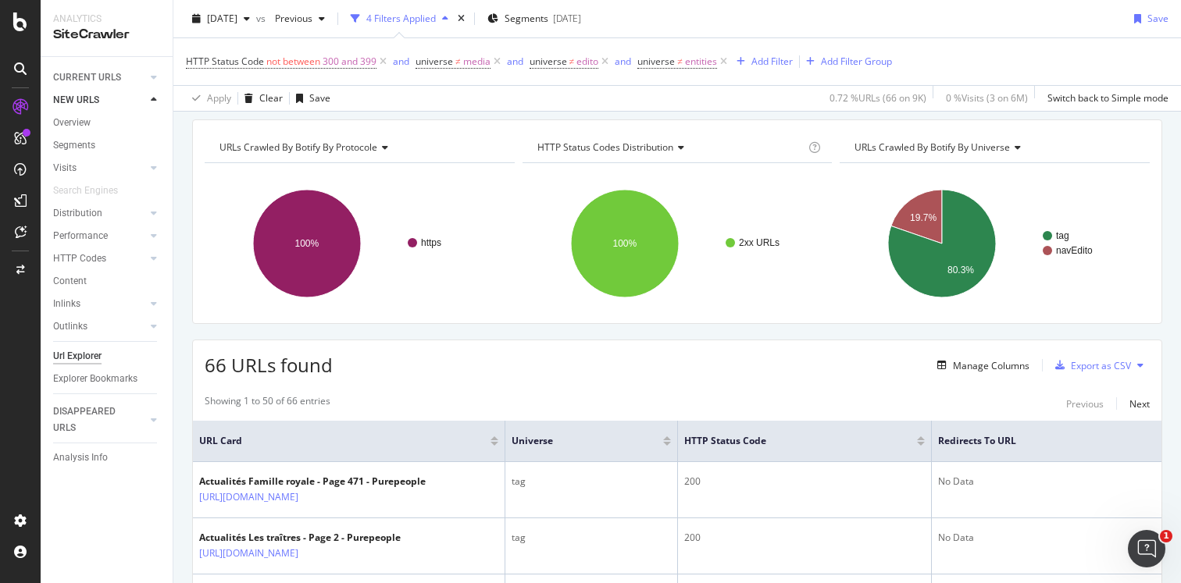
scroll to position [0, 0]
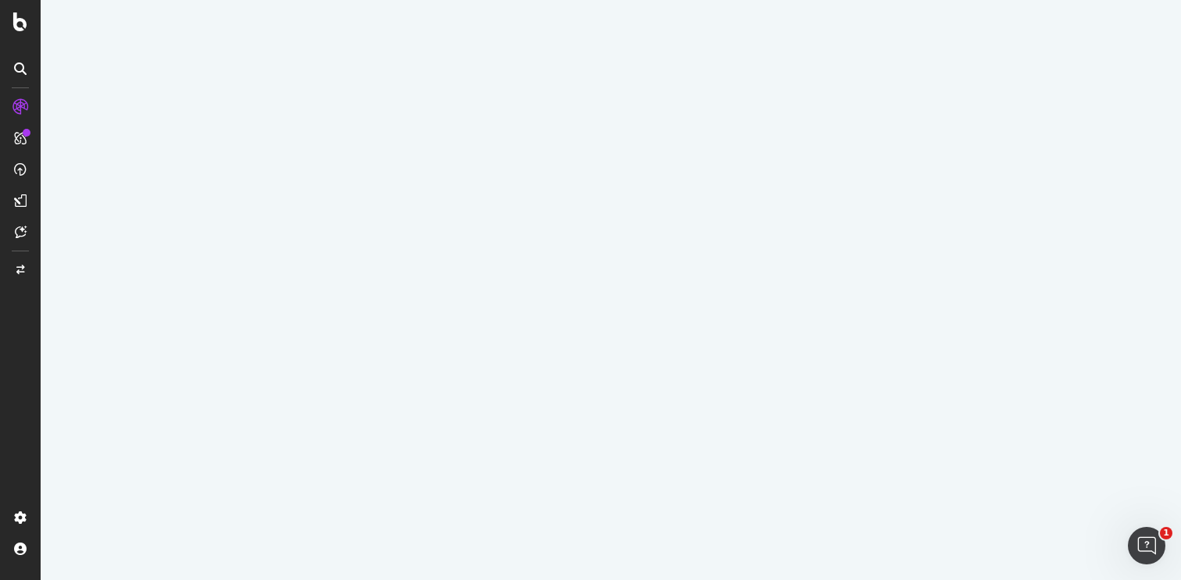
select select "100"
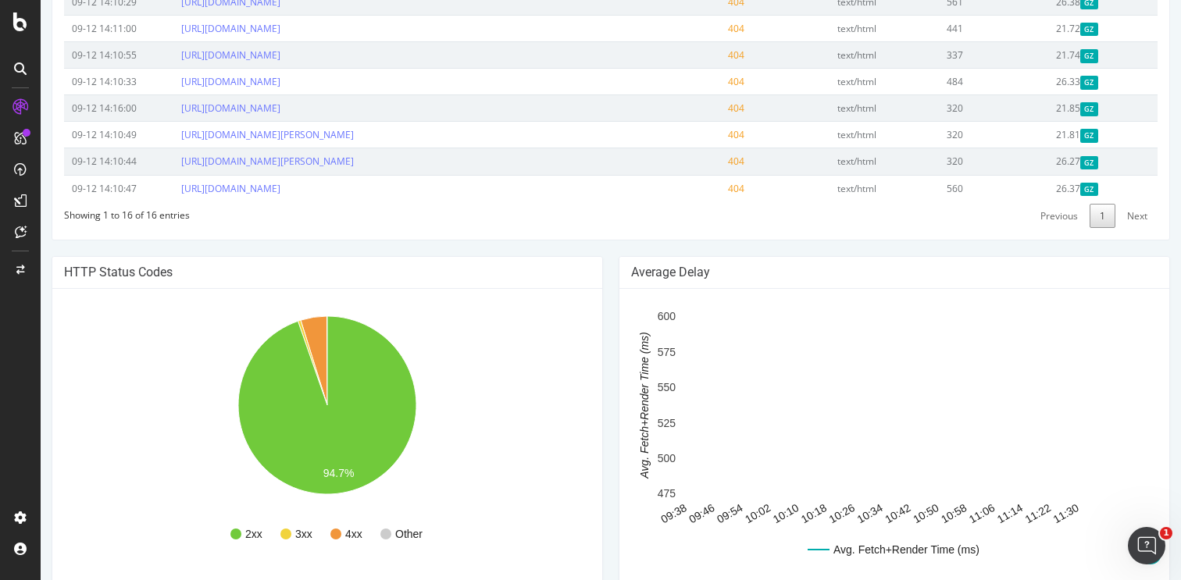
scroll to position [925, 0]
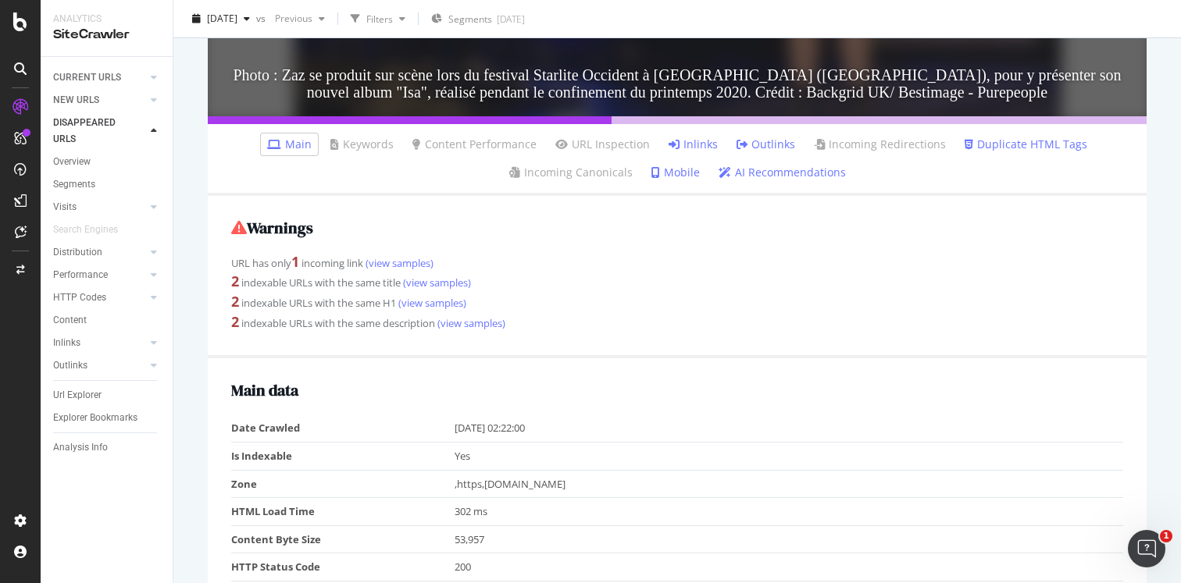
scroll to position [462, 0]
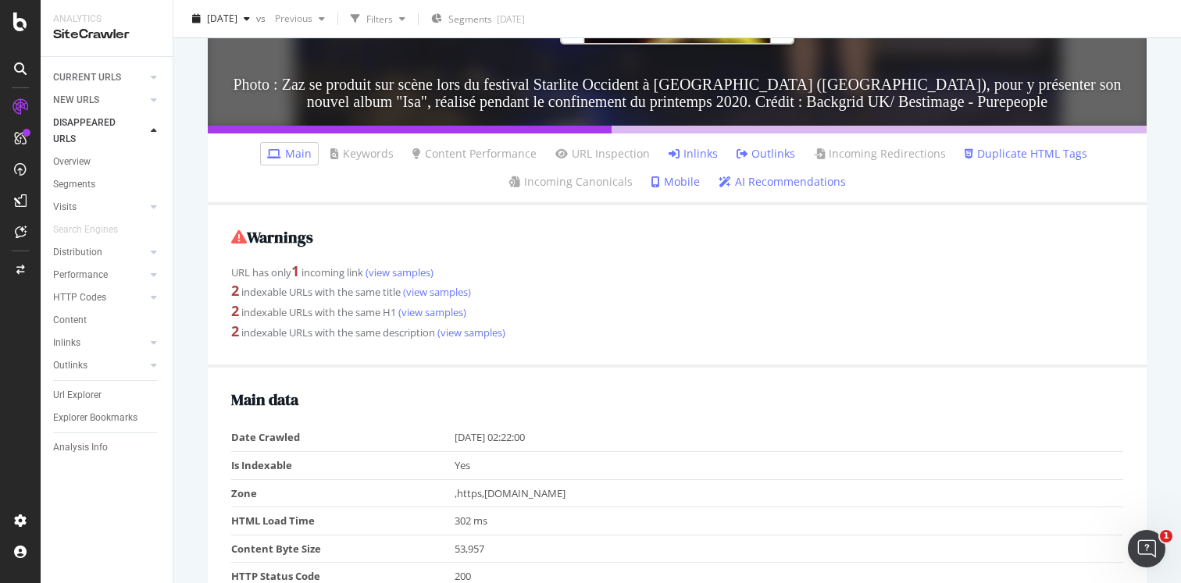
click at [683, 149] on link "Inlinks" at bounding box center [692, 154] width 49 height 16
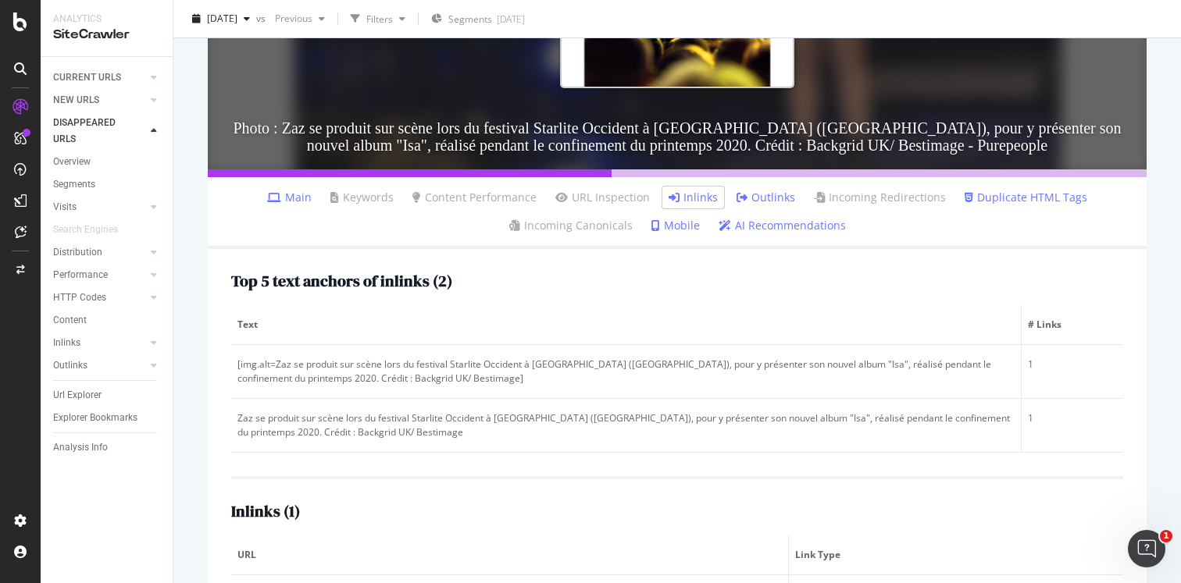
scroll to position [492, 0]
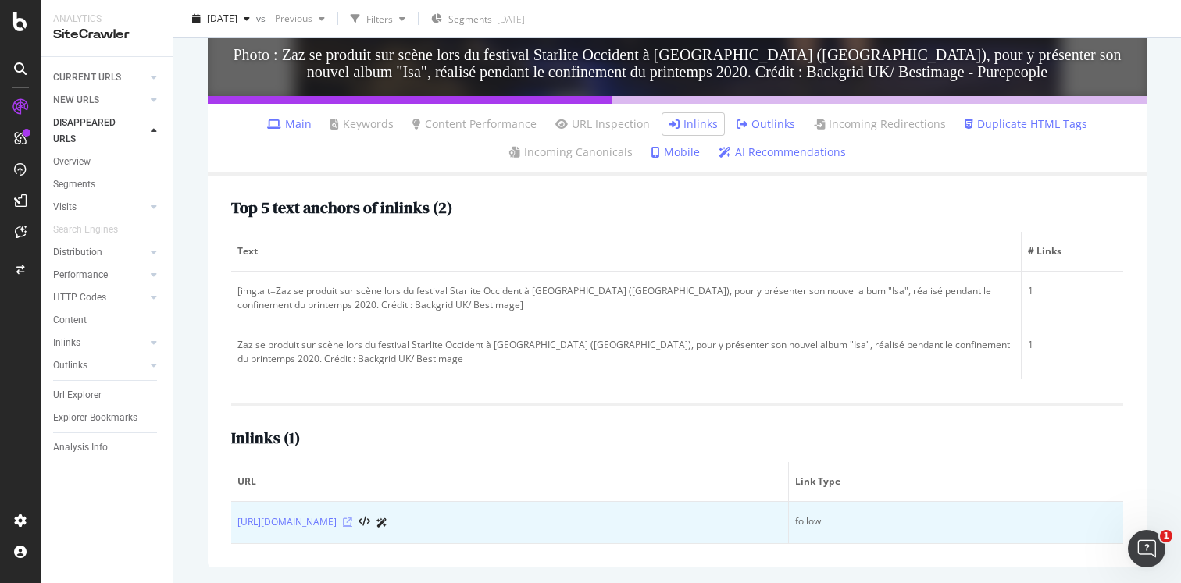
click at [352, 523] on icon at bounding box center [347, 522] width 9 height 9
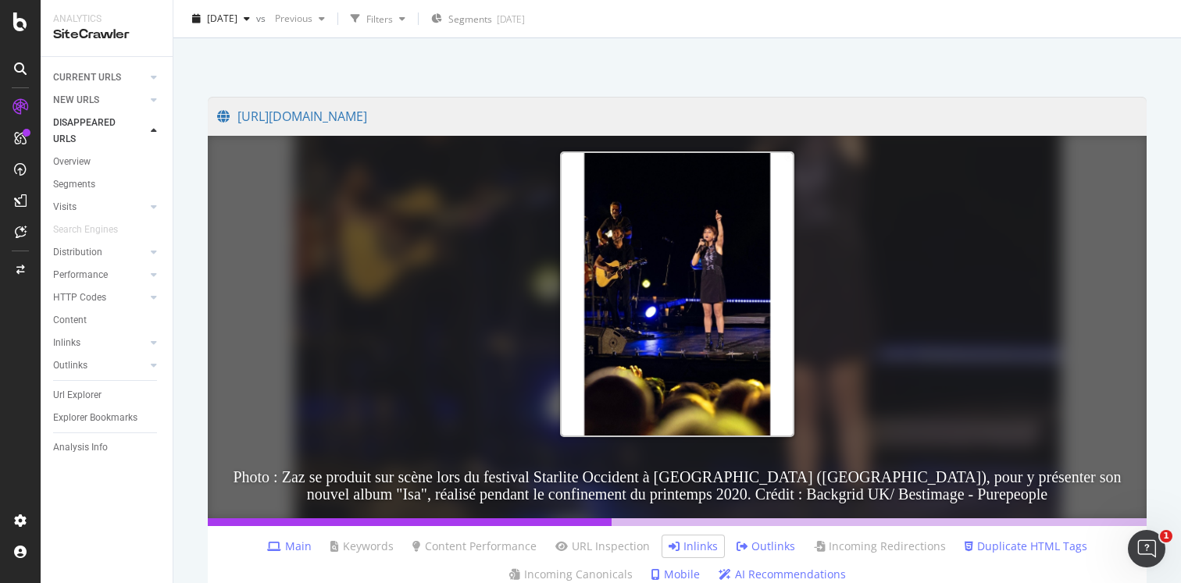
scroll to position [0, 0]
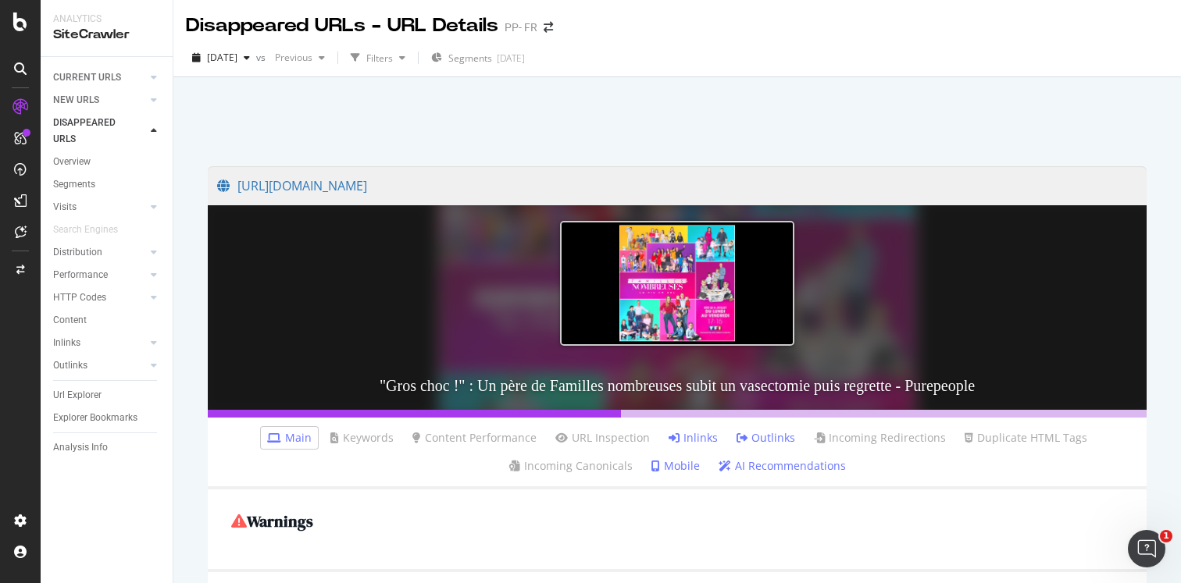
click at [689, 433] on link "Inlinks" at bounding box center [692, 438] width 49 height 16
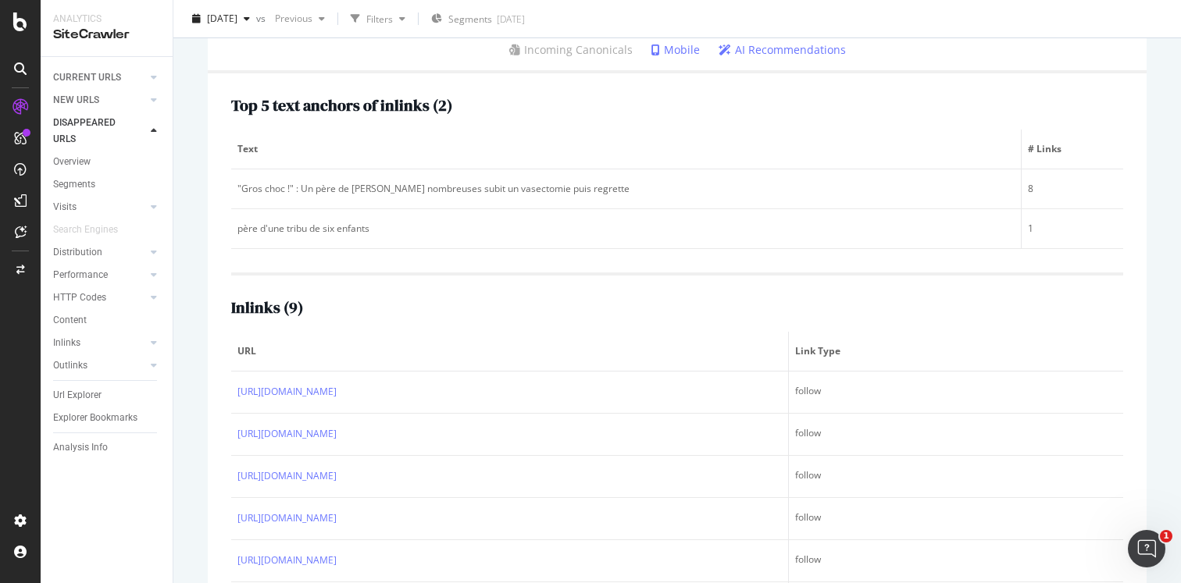
scroll to position [59, 0]
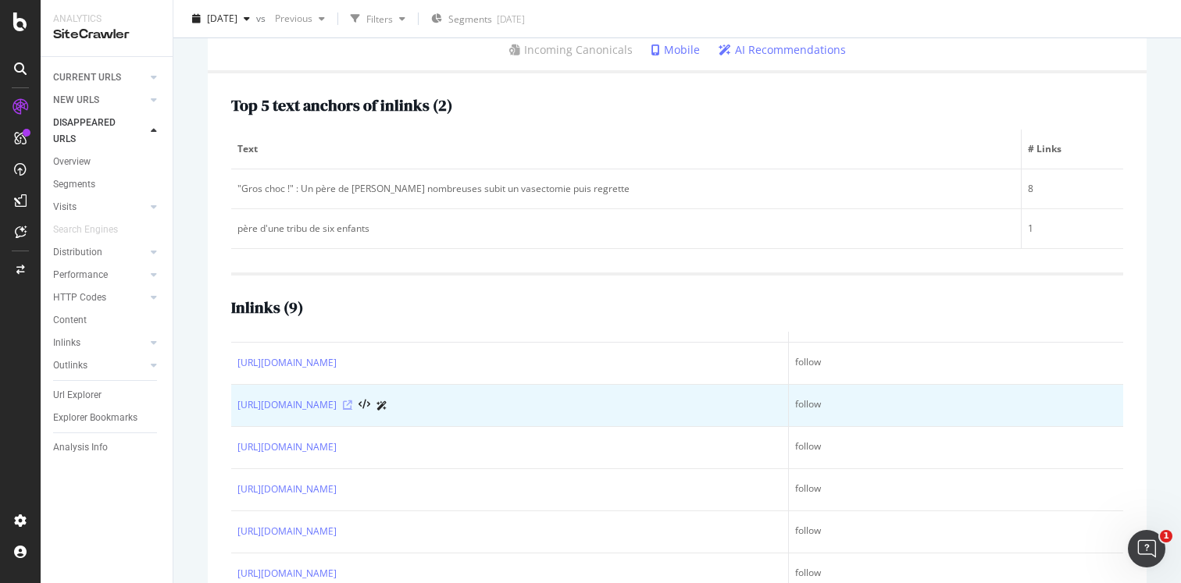
click at [352, 401] on icon at bounding box center [347, 405] width 9 height 9
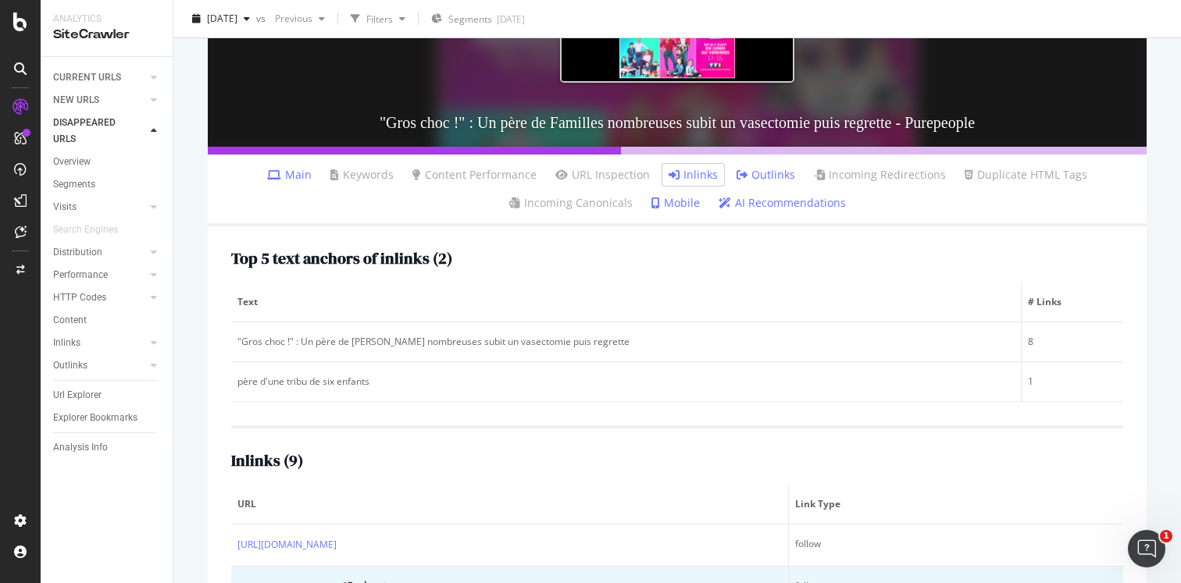
scroll to position [0, 0]
